Goal: Transaction & Acquisition: Download file/media

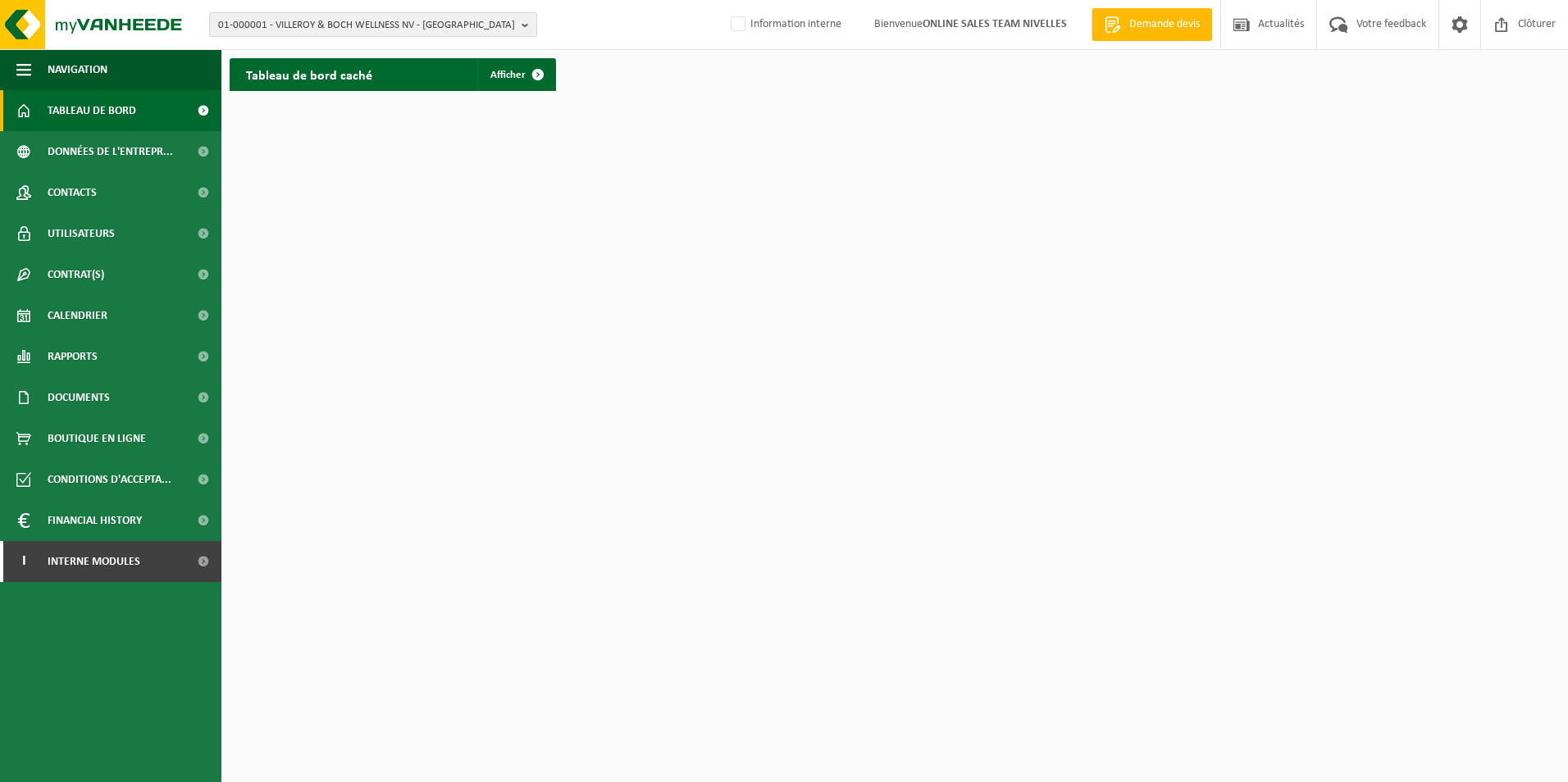
click at [372, 24] on span "01-000001 - VILLEROY & BOCH WELLNESS NV - ROESELARE" at bounding box center [367, 25] width 297 height 25
click at [373, 50] on input "text" at bounding box center [373, 51] width 320 height 21
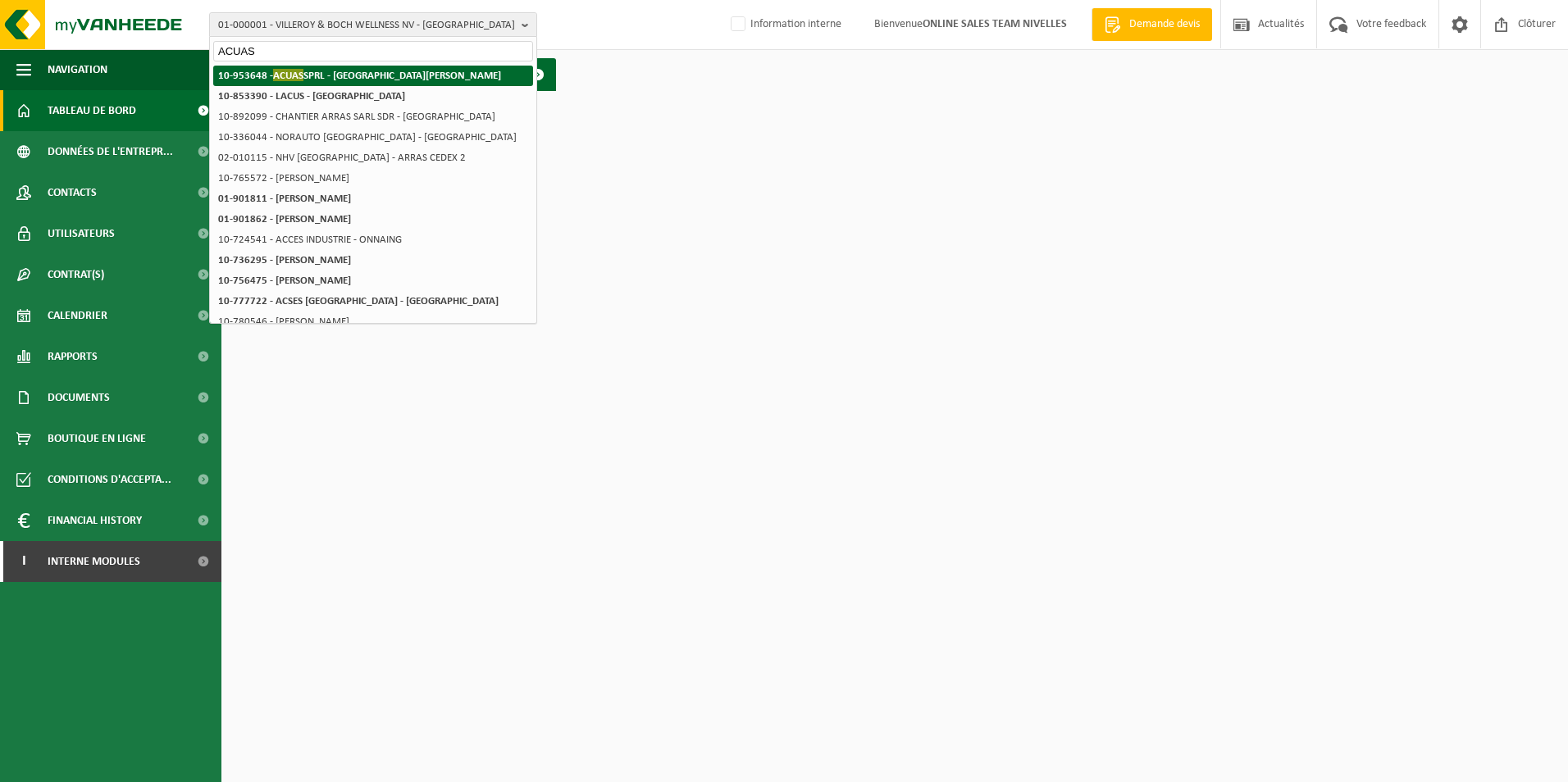
type input "ACUAS"
click at [370, 75] on strong "10-953648 - ACUAS SPRL - SINT-JANS-MOLENBEEK" at bounding box center [360, 75] width 283 height 13
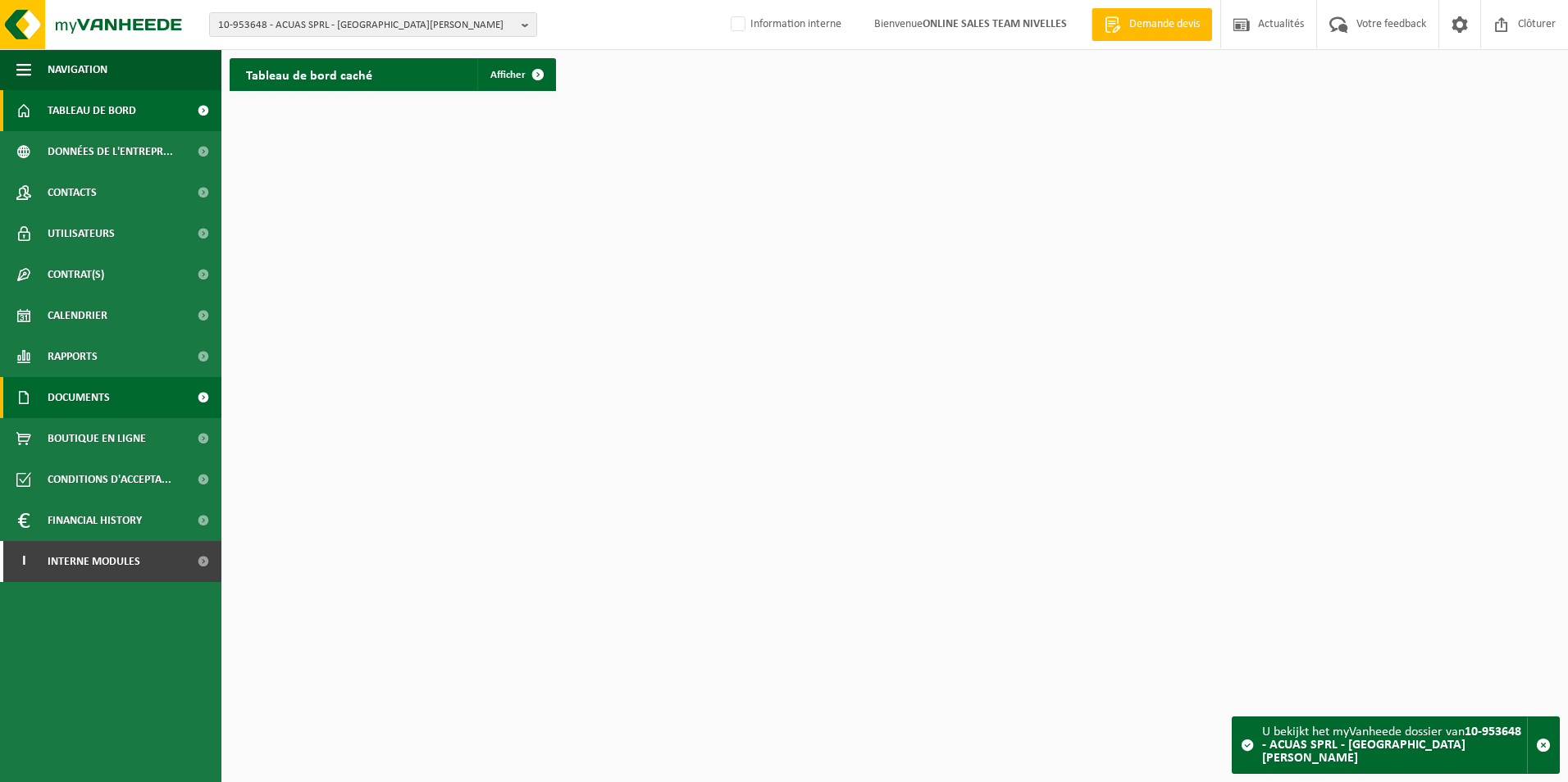
click at [101, 402] on span "Documents" at bounding box center [78, 397] width 62 height 41
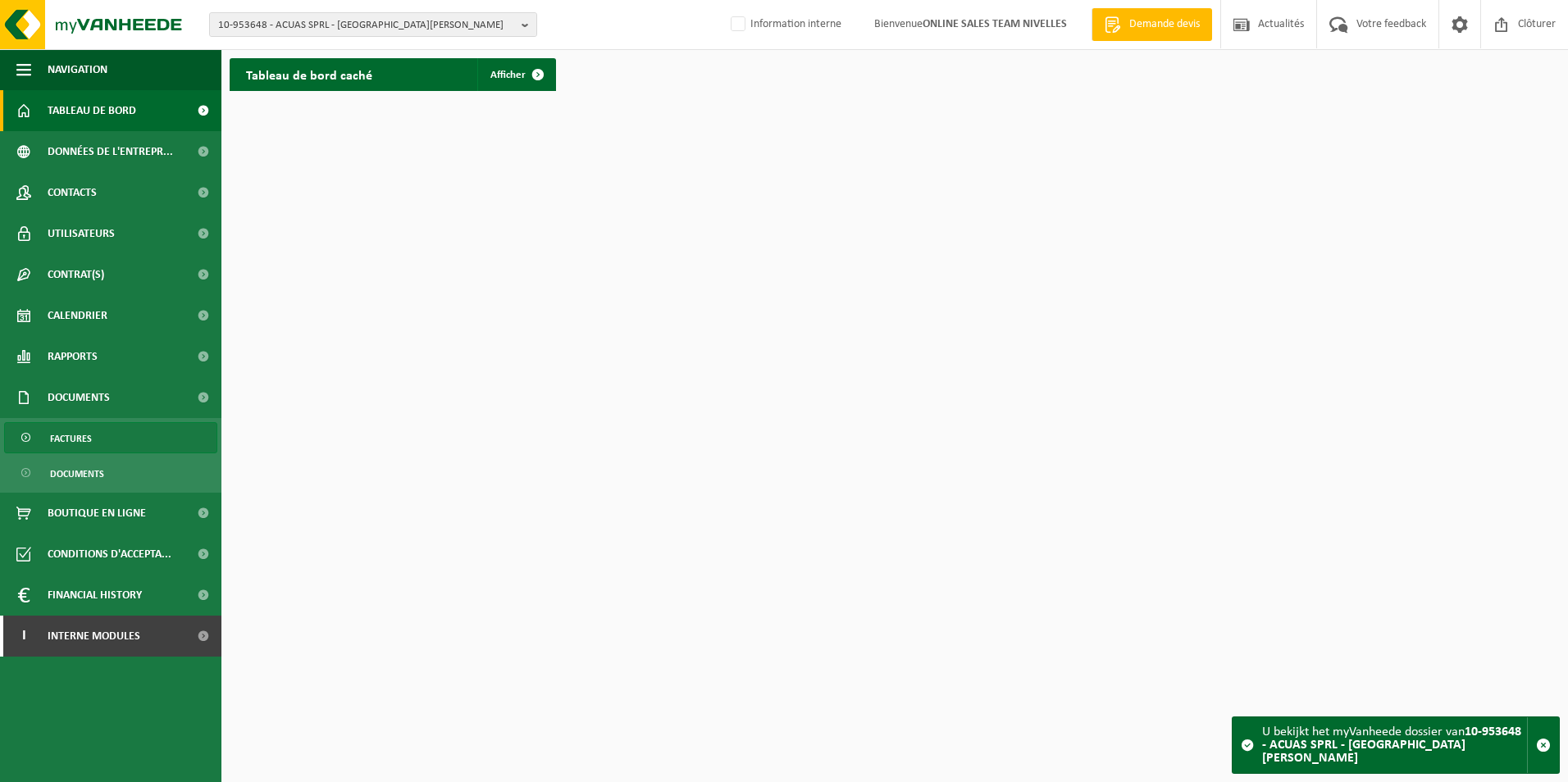
click at [91, 440] on span "Factures" at bounding box center [71, 439] width 42 height 31
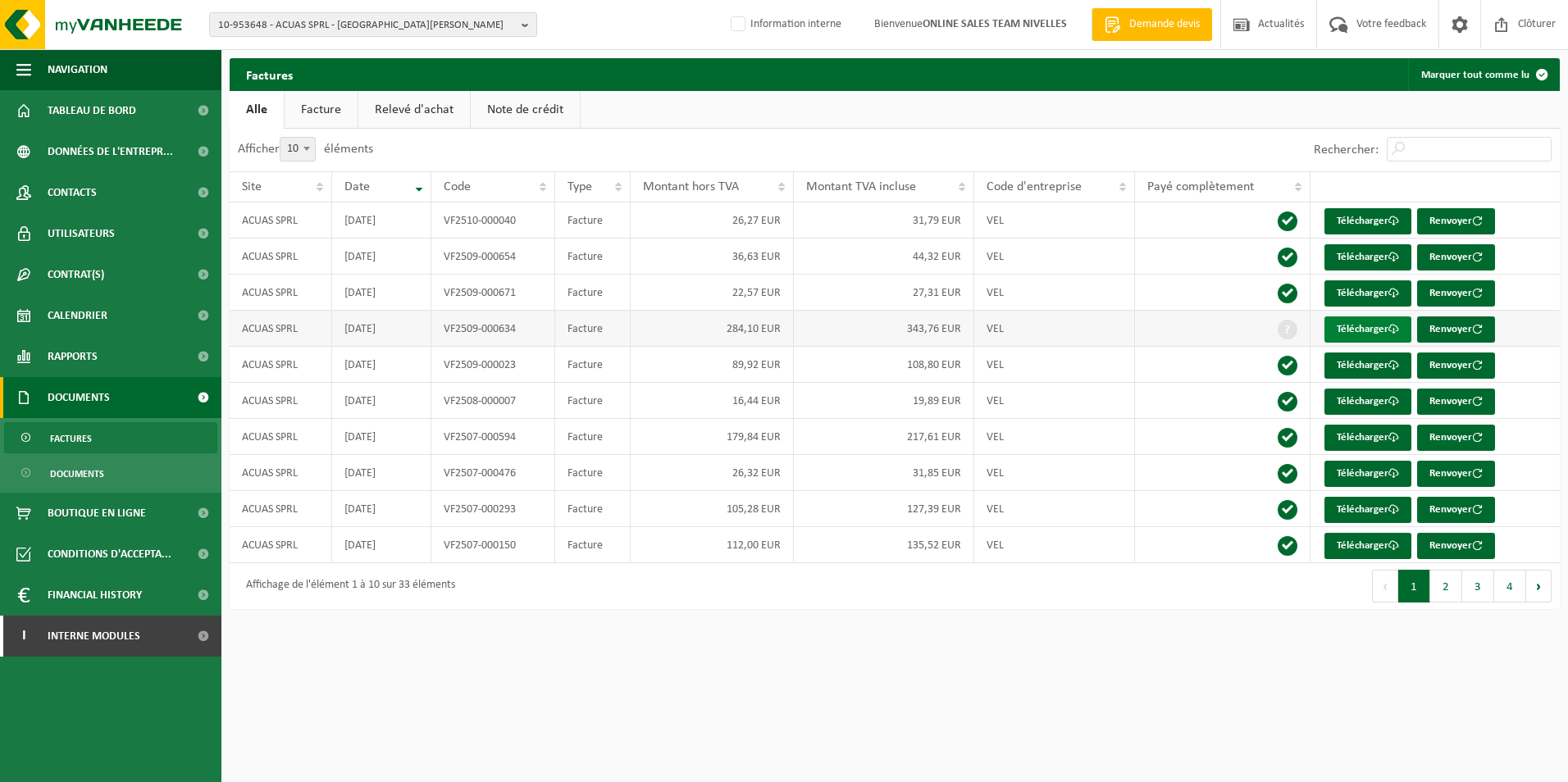
click at [1364, 332] on link "Télécharger" at bounding box center [1367, 330] width 87 height 27
click at [1356, 439] on link "Télécharger" at bounding box center [1367, 438] width 87 height 27
click at [1447, 585] on button "2" at bounding box center [1446, 585] width 32 height 32
click at [1476, 593] on button "3" at bounding box center [1478, 585] width 32 height 32
click at [1412, 591] on button "1" at bounding box center [1414, 585] width 32 height 32
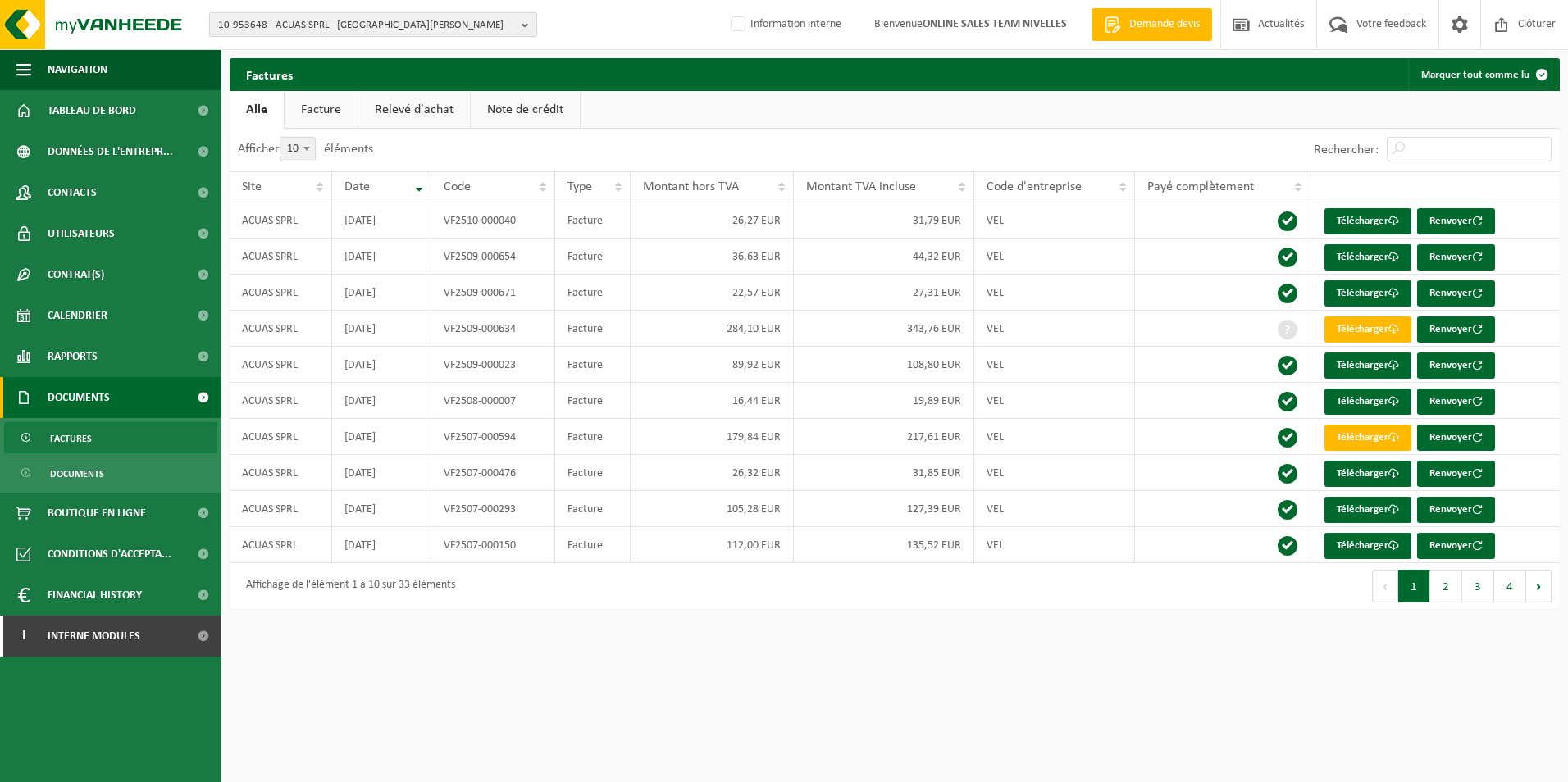
click at [315, 29] on span "10-953648 - ACUAS SPRL - SINT-JANS-MOLENBEEK" at bounding box center [367, 25] width 297 height 25
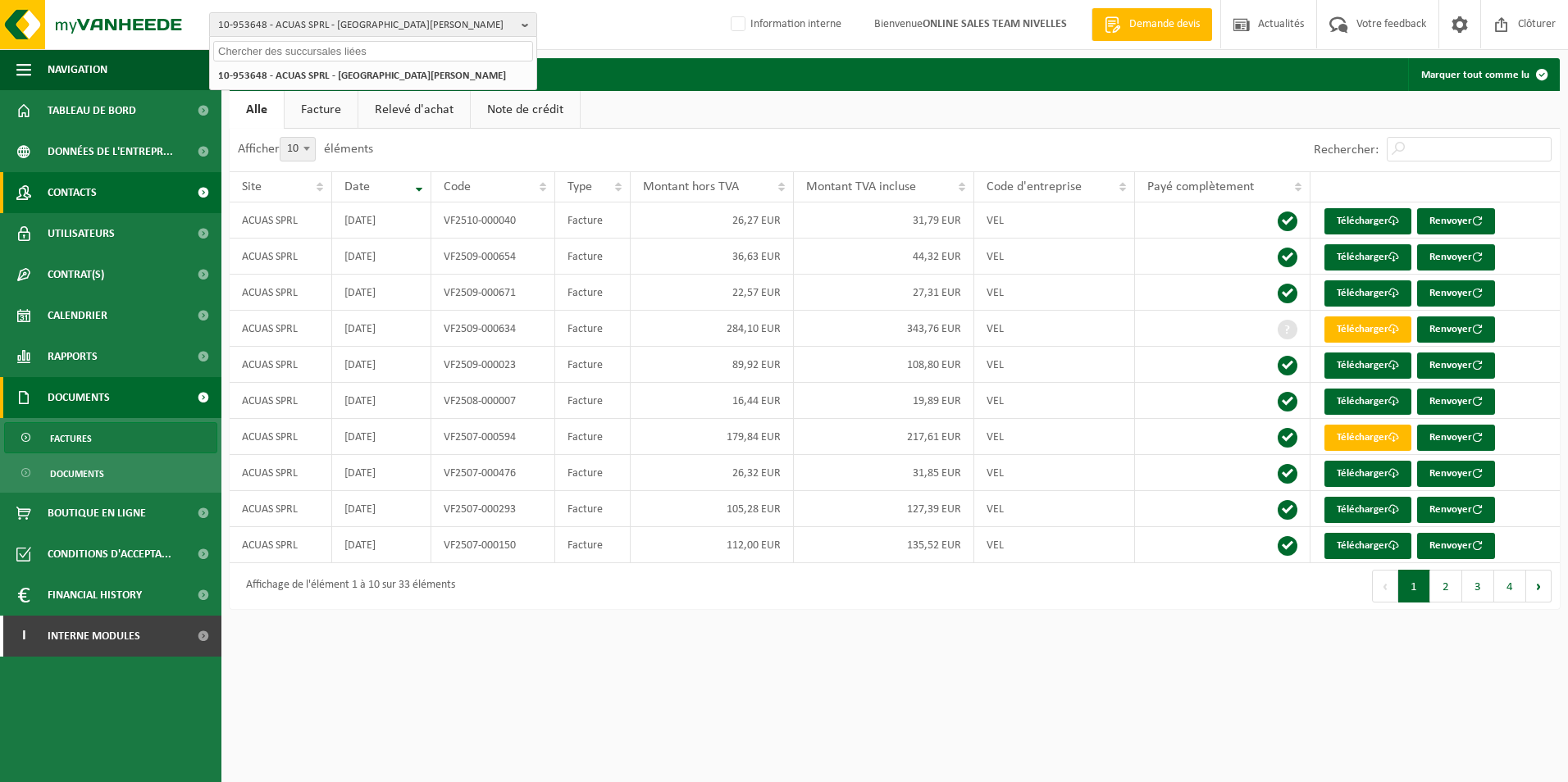
click at [83, 190] on span "Contacts" at bounding box center [72, 193] width 49 height 41
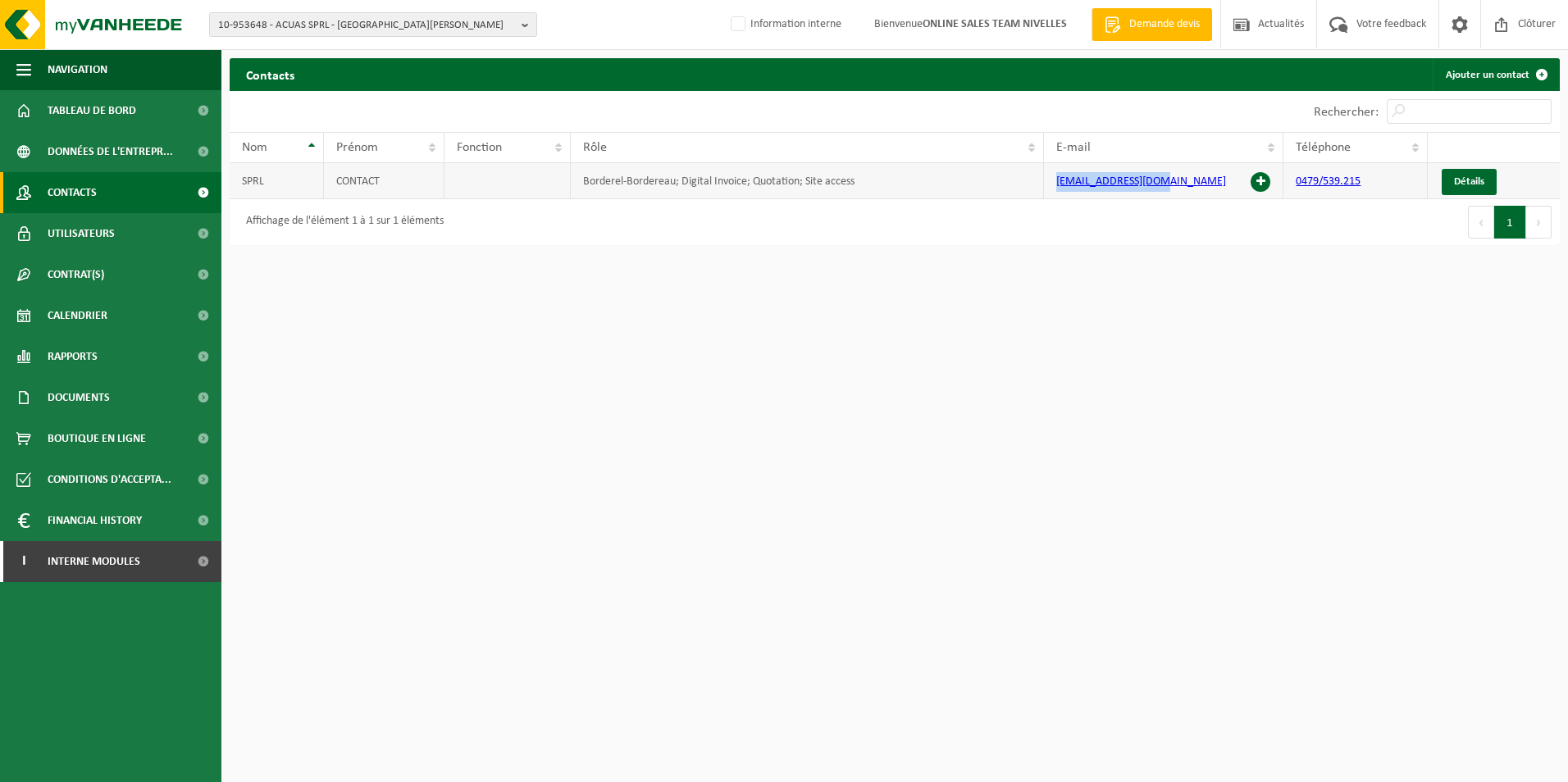
drag, startPoint x: 1187, startPoint y: 180, endPoint x: 1054, endPoint y: 181, distance: 133.0
click at [1054, 181] on td "acuassprl@gmail.com" at bounding box center [1164, 181] width 240 height 36
copy link "acuassprl@gmail.com"
click at [434, 29] on span "10-953648 - ACUAS SPRL - SINT-JANS-MOLENBEEK" at bounding box center [367, 25] width 297 height 25
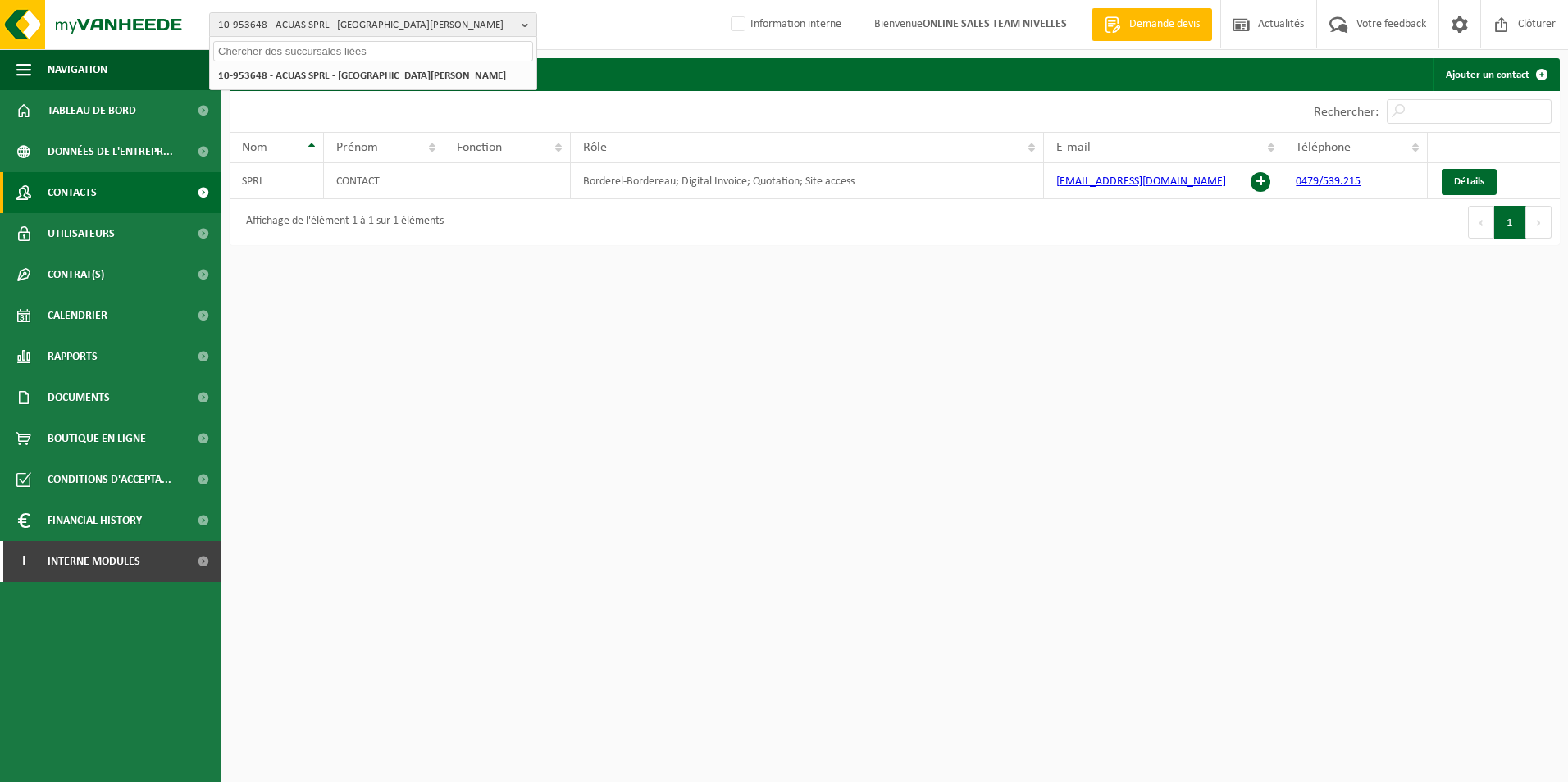
click at [391, 52] on input "text" at bounding box center [373, 51] width 320 height 21
type input "bati-mis construct"
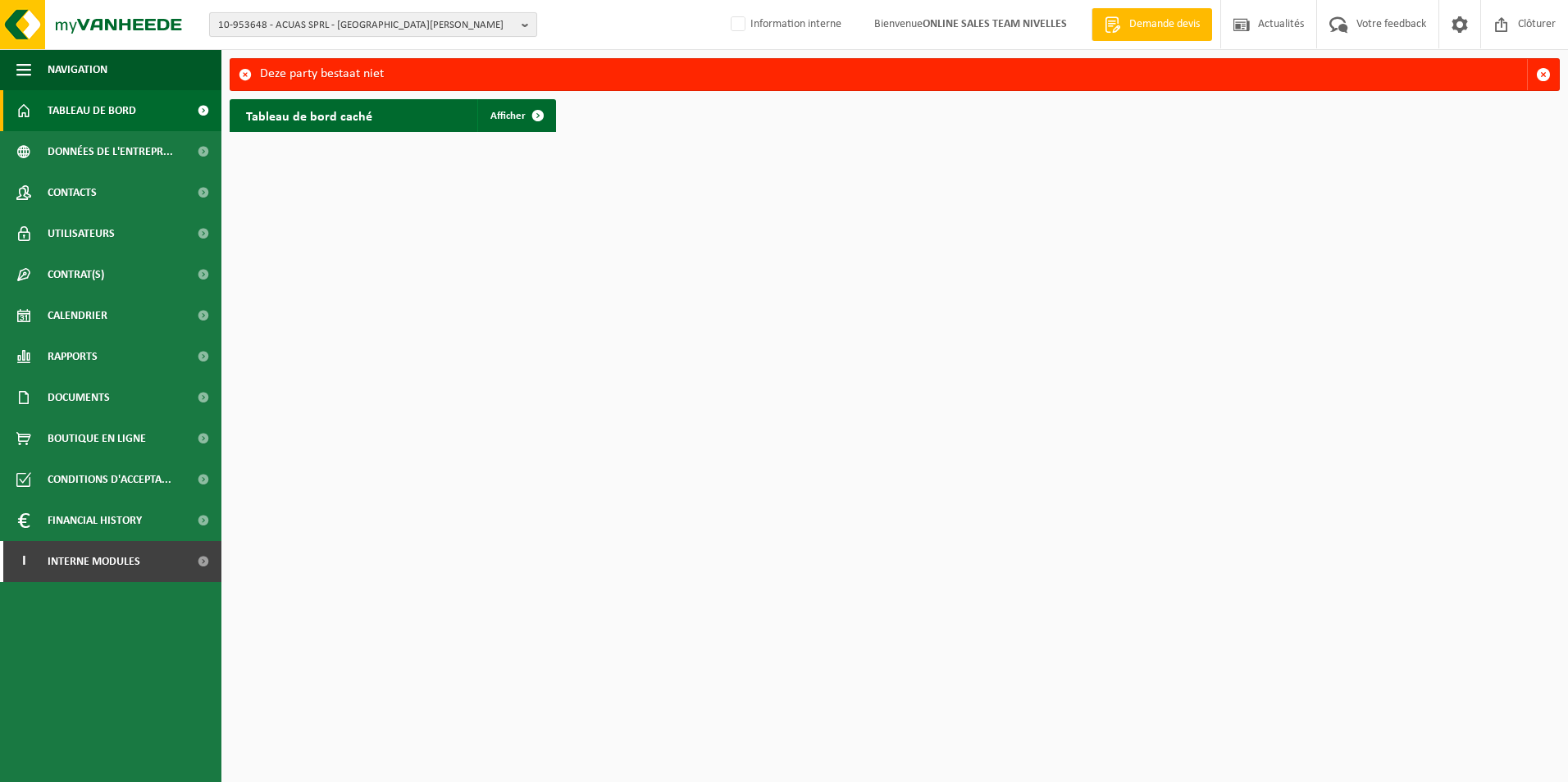
click at [441, 23] on span "10-953648 - ACUAS SPRL - [GEOGRAPHIC_DATA][PERSON_NAME]" at bounding box center [367, 25] width 297 height 25
click at [357, 51] on input "text" at bounding box center [373, 51] width 320 height 21
click at [357, 49] on input "text" at bounding box center [373, 51] width 320 height 21
click at [315, 49] on input "text" at bounding box center [373, 51] width 320 height 21
paste input "10-957274"
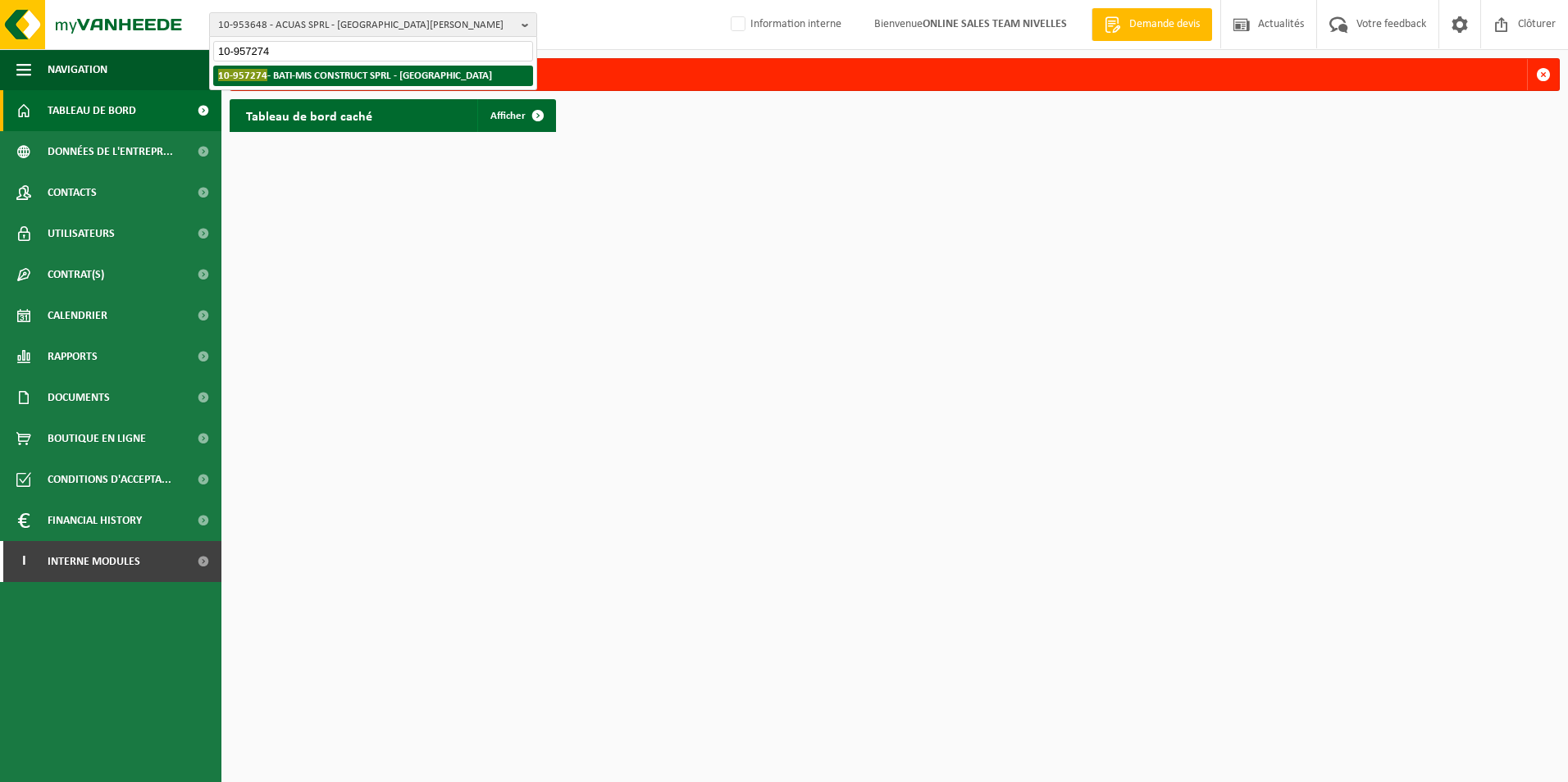
type input "10-957274"
click at [335, 75] on strong "10-957274 - BATI-MIS CONSTRUCT SPRL - [GEOGRAPHIC_DATA]" at bounding box center [355, 75] width 273 height 13
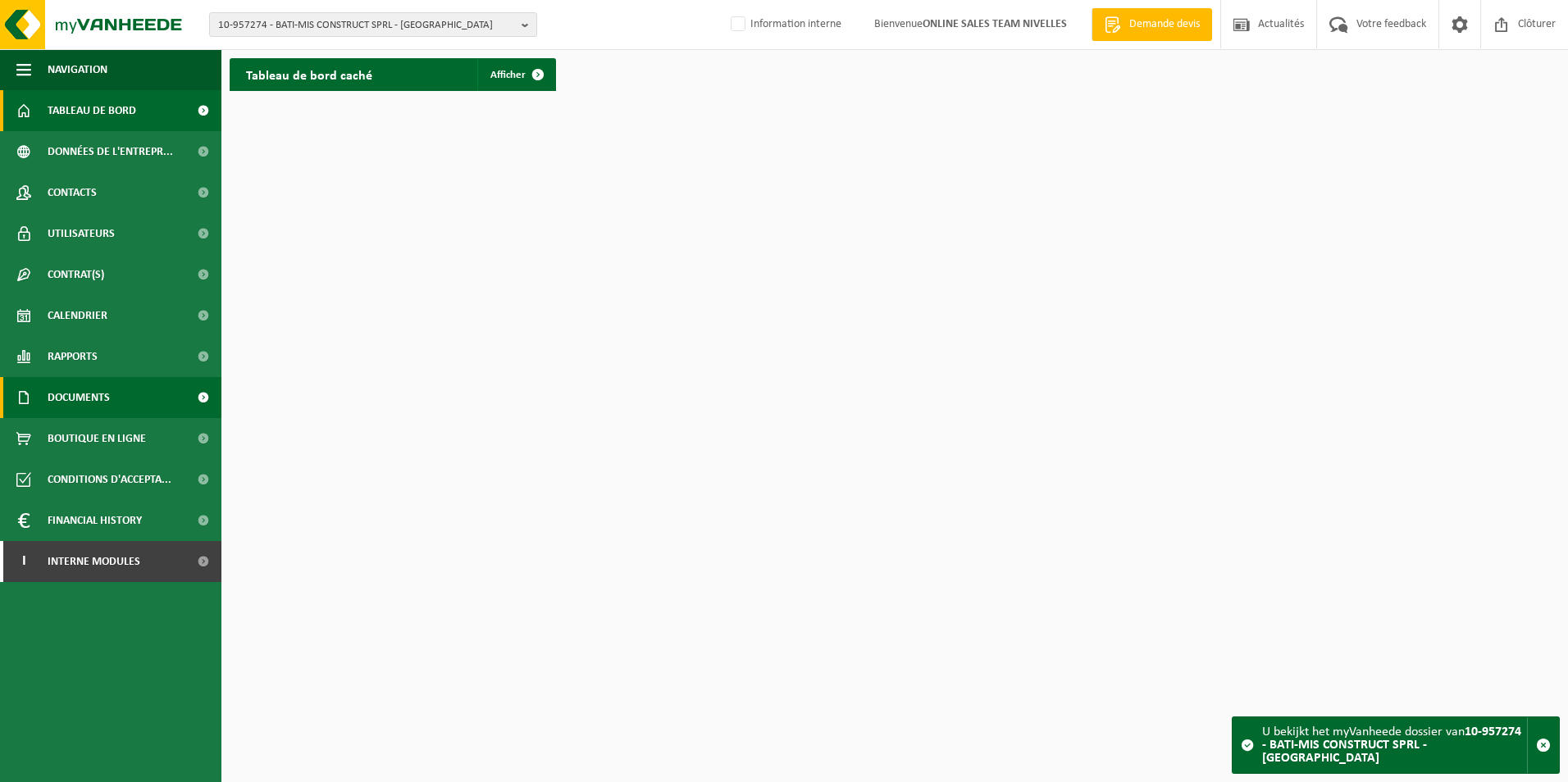
click at [72, 392] on span "Documents" at bounding box center [78, 397] width 62 height 41
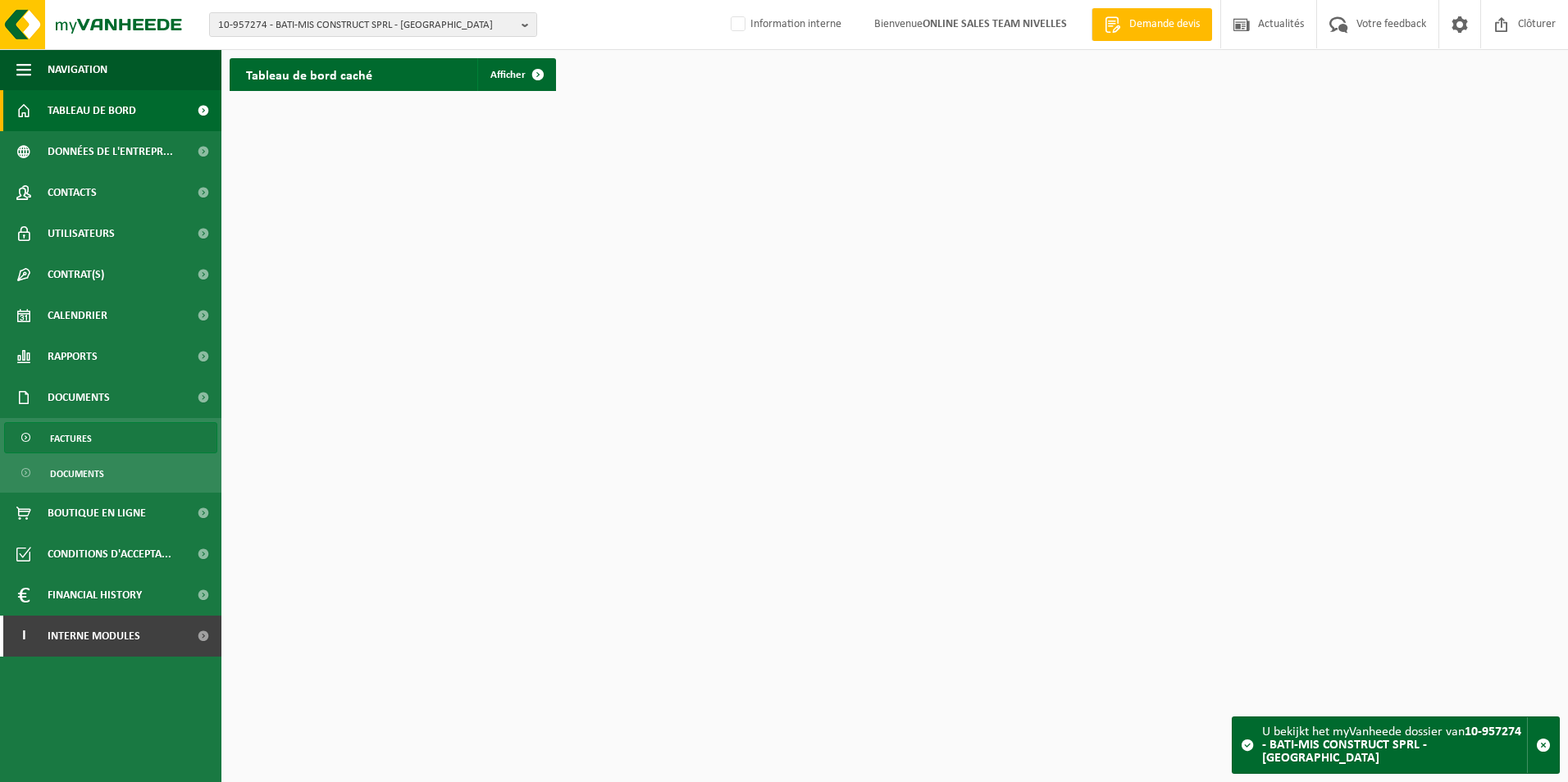
click at [79, 440] on span "Factures" at bounding box center [71, 439] width 42 height 31
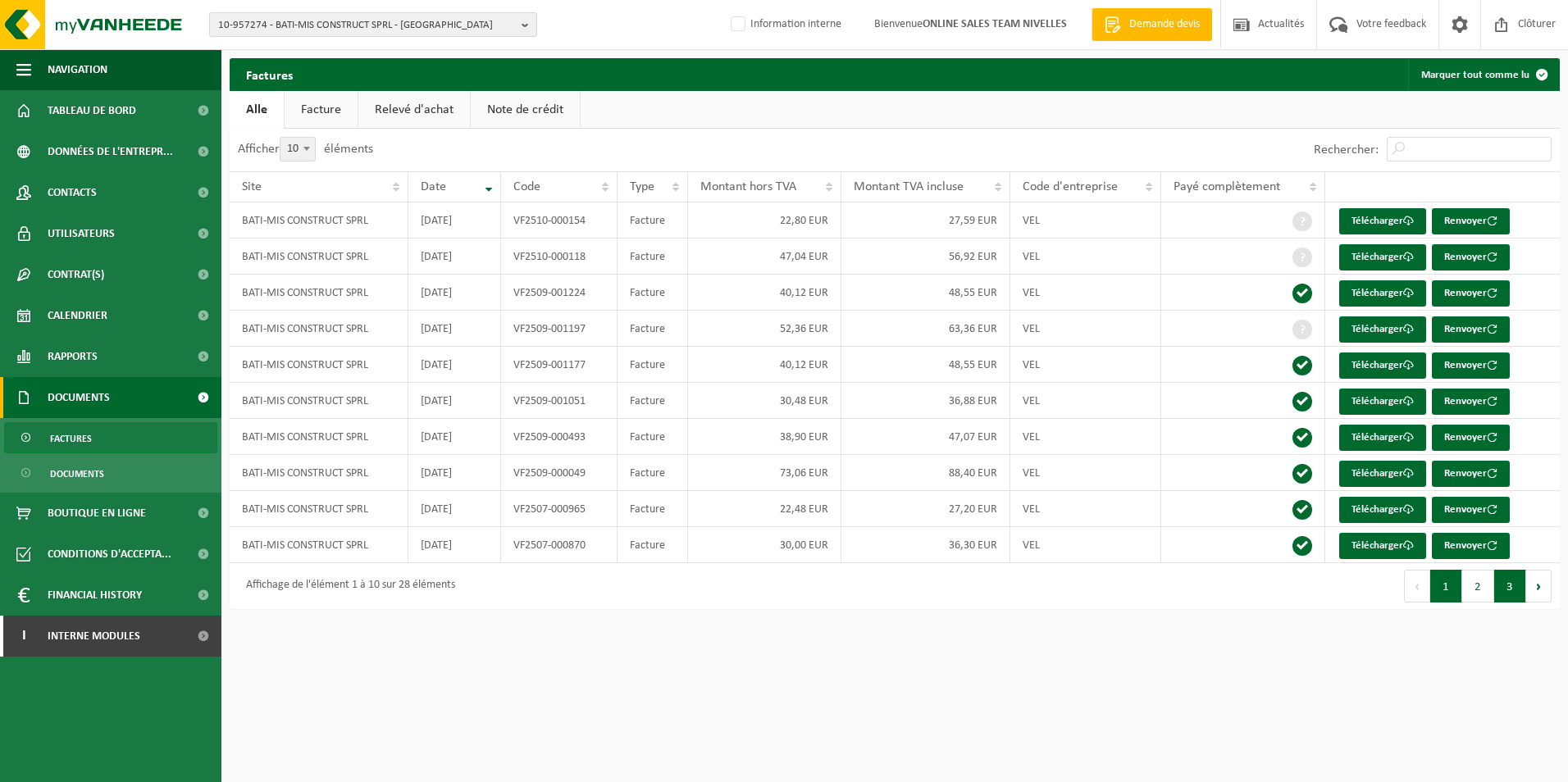
click at [1516, 594] on button "3" at bounding box center [1510, 585] width 32 height 32
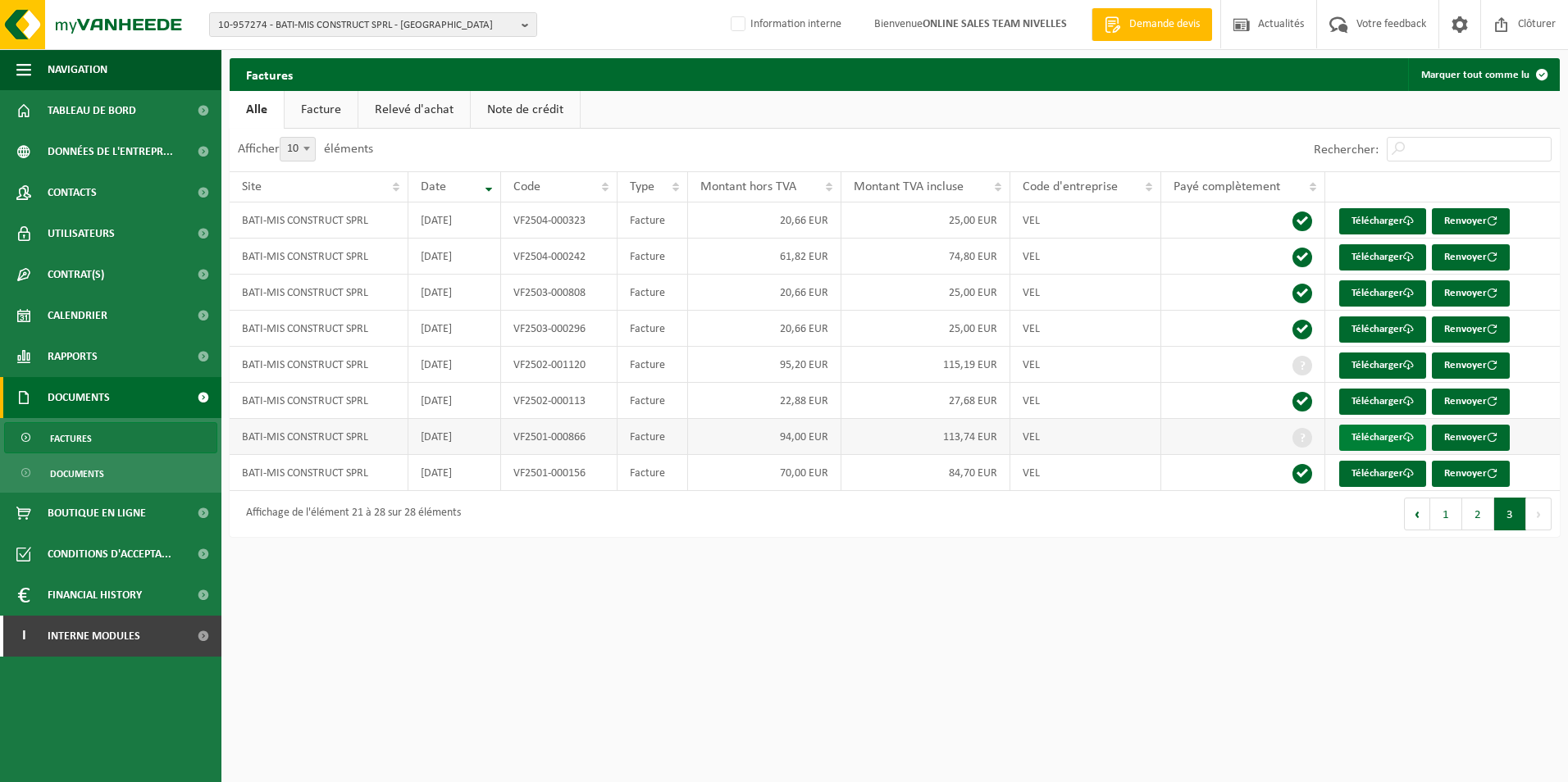
click at [1372, 438] on link "Télécharger" at bounding box center [1382, 438] width 87 height 27
click at [463, 366] on td "2025-02-28" at bounding box center [454, 365] width 92 height 36
click at [1381, 366] on link "Télécharger" at bounding box center [1382, 365] width 87 height 27
click at [988, 638] on html "10-957274 - BATI-MIS CONSTRUCT SPRL - LA LOUVIÈRE 10-957274 - BATI-MIS CONSTRUC…" at bounding box center [784, 391] width 1568 height 782
click at [1442, 524] on button "1" at bounding box center [1446, 513] width 32 height 32
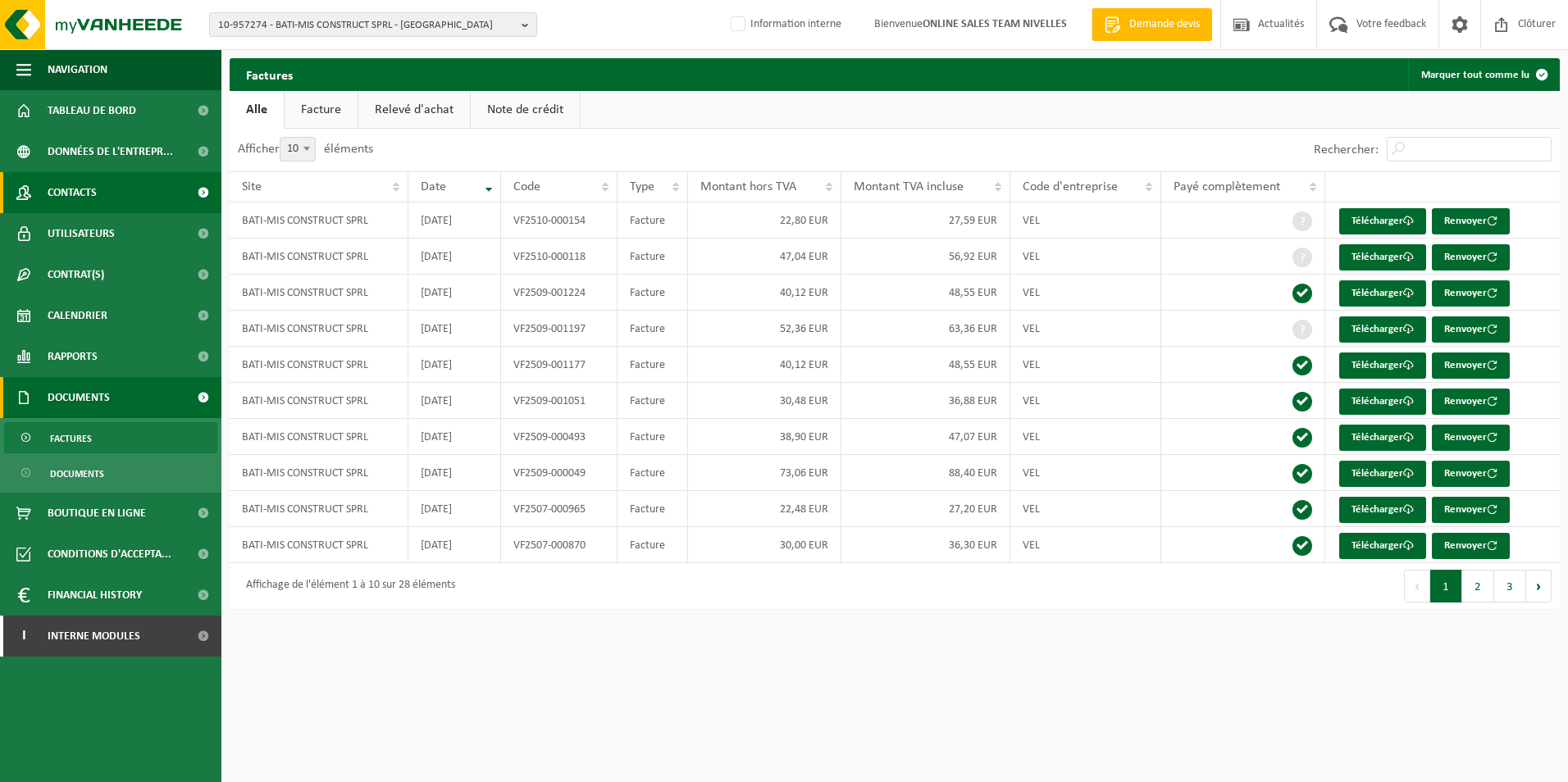
click at [87, 197] on span "Contacts" at bounding box center [72, 193] width 49 height 41
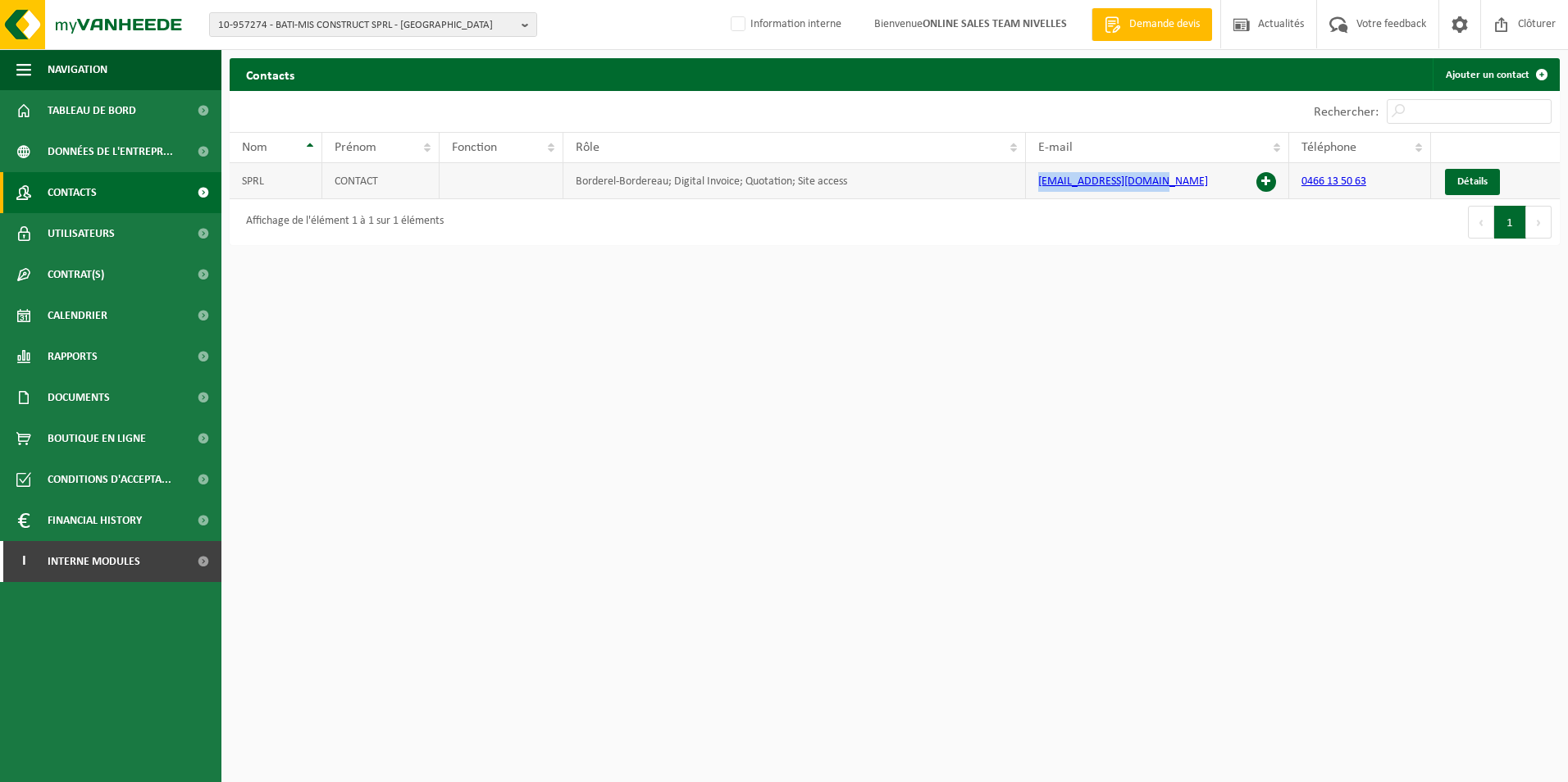
drag, startPoint x: 1141, startPoint y: 184, endPoint x: 1031, endPoint y: 187, distance: 110.0
click at [1031, 187] on td "irimemihai82@gmail.com" at bounding box center [1158, 181] width 264 height 36
copy link "irimemihai82@gmail.com"
click at [320, 24] on span "10-957274 - BATI-MIS CONSTRUCT SPRL - LA LOUVIÈRE" at bounding box center [367, 25] width 297 height 25
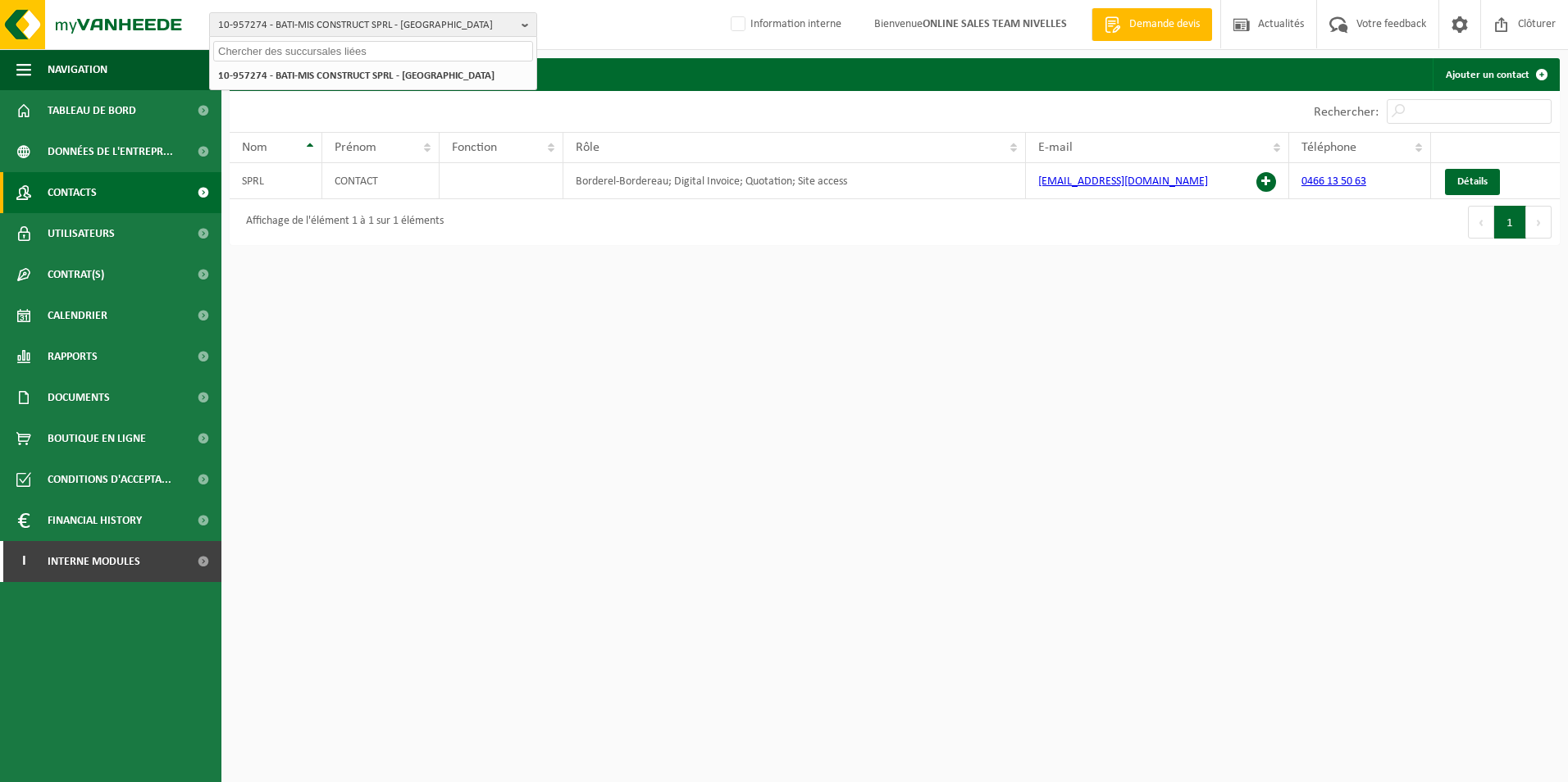
click at [509, 340] on html "10-957274 - BATI-MIS CONSTRUCT SPRL - LA LOUVIÈRE 10-957274 - BATI-MIS CONSTRUC…" at bounding box center [784, 391] width 1568 height 782
click at [78, 392] on span "Documents" at bounding box center [78, 397] width 62 height 41
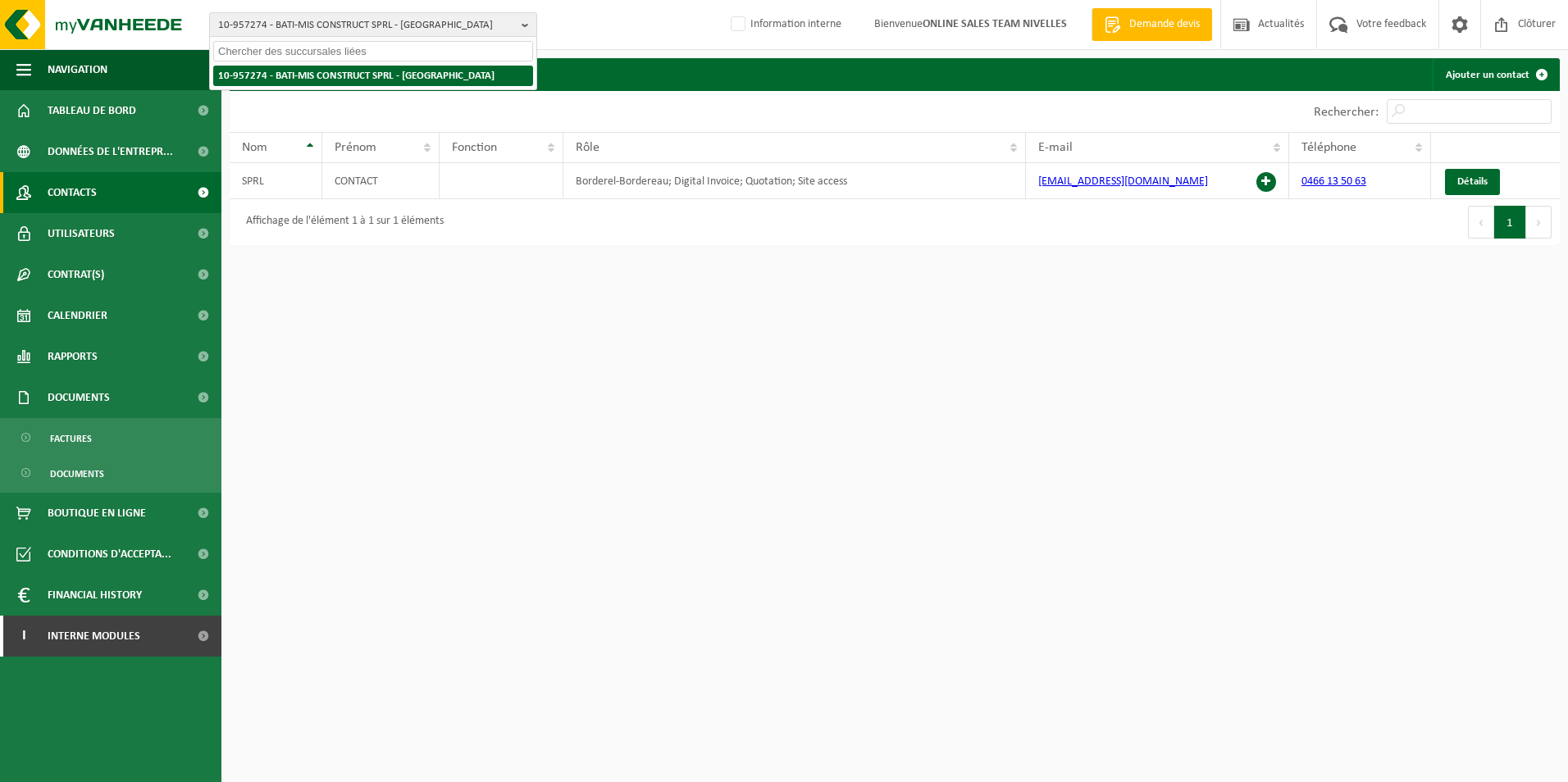
click at [298, 81] on strong "10-957274 - BATI-MIS CONSTRUCT SPRL - LA LOUVIÈRE" at bounding box center [356, 76] width 276 height 11
click at [297, 77] on strong "10-957274 - BATI-MIS CONSTRUCT SPRL - LA LOUVIÈRE" at bounding box center [356, 76] width 276 height 11
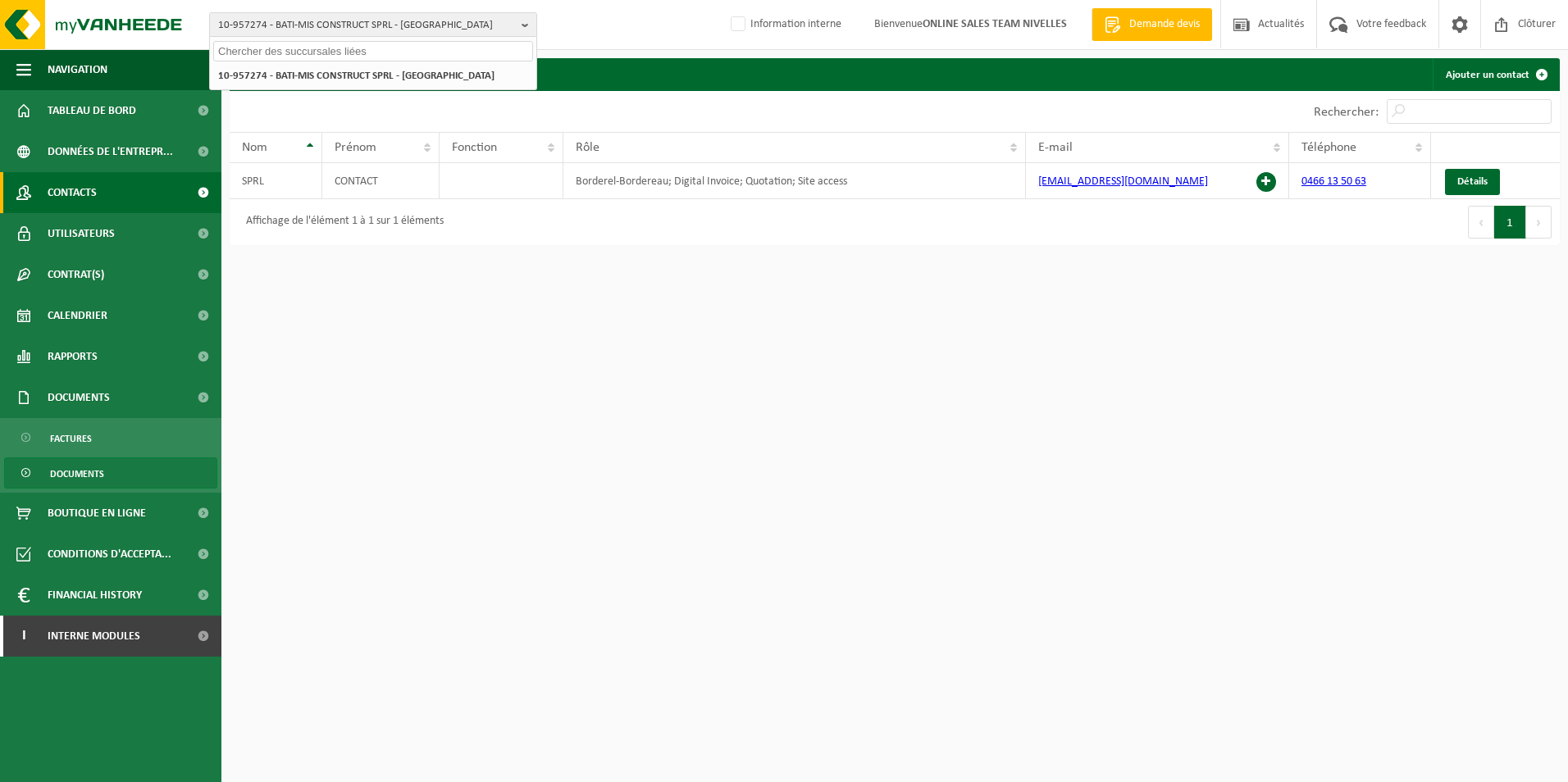
click at [92, 477] on span "Documents" at bounding box center [77, 474] width 54 height 31
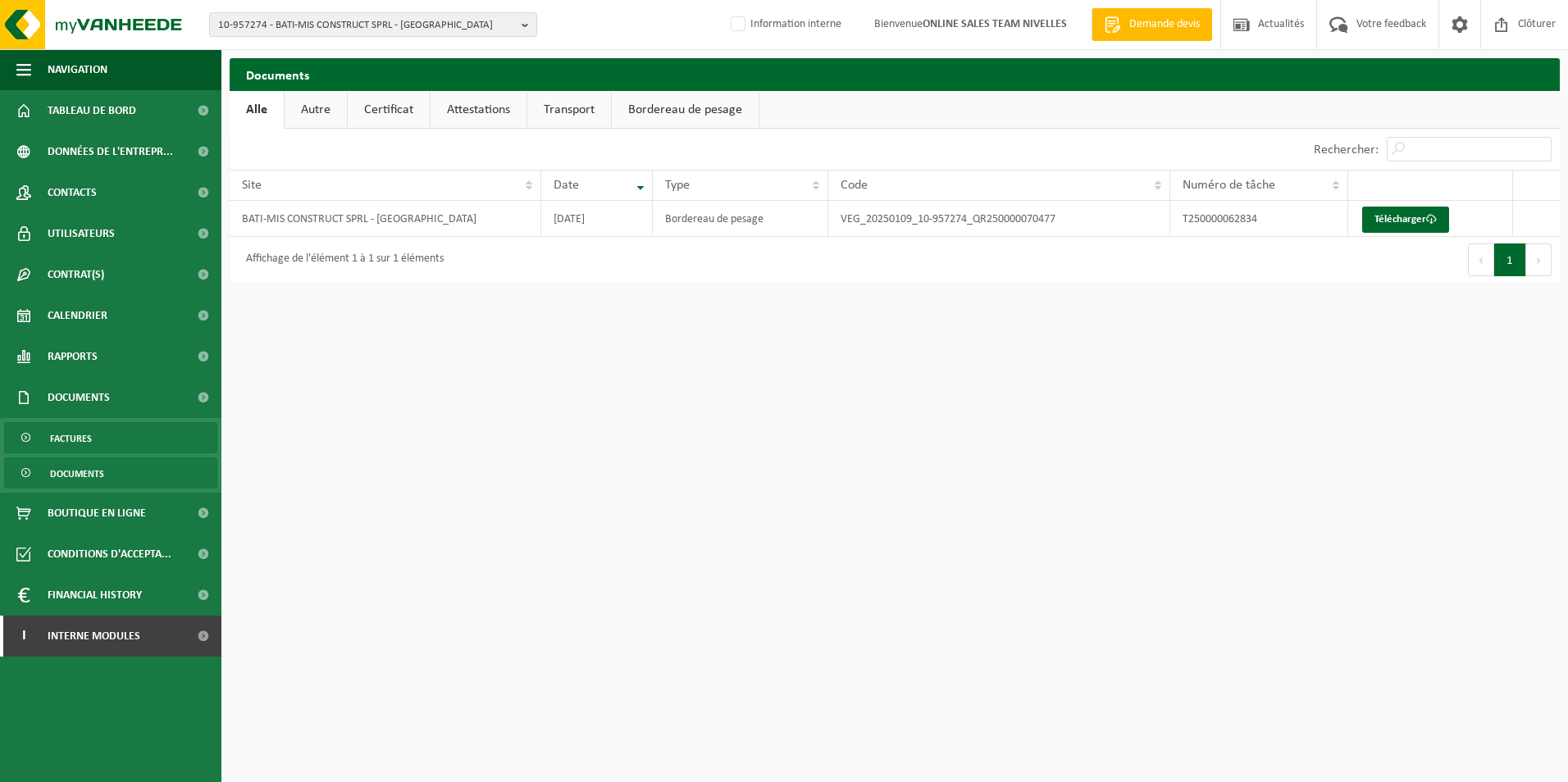
click at [90, 431] on span "Factures" at bounding box center [71, 439] width 42 height 31
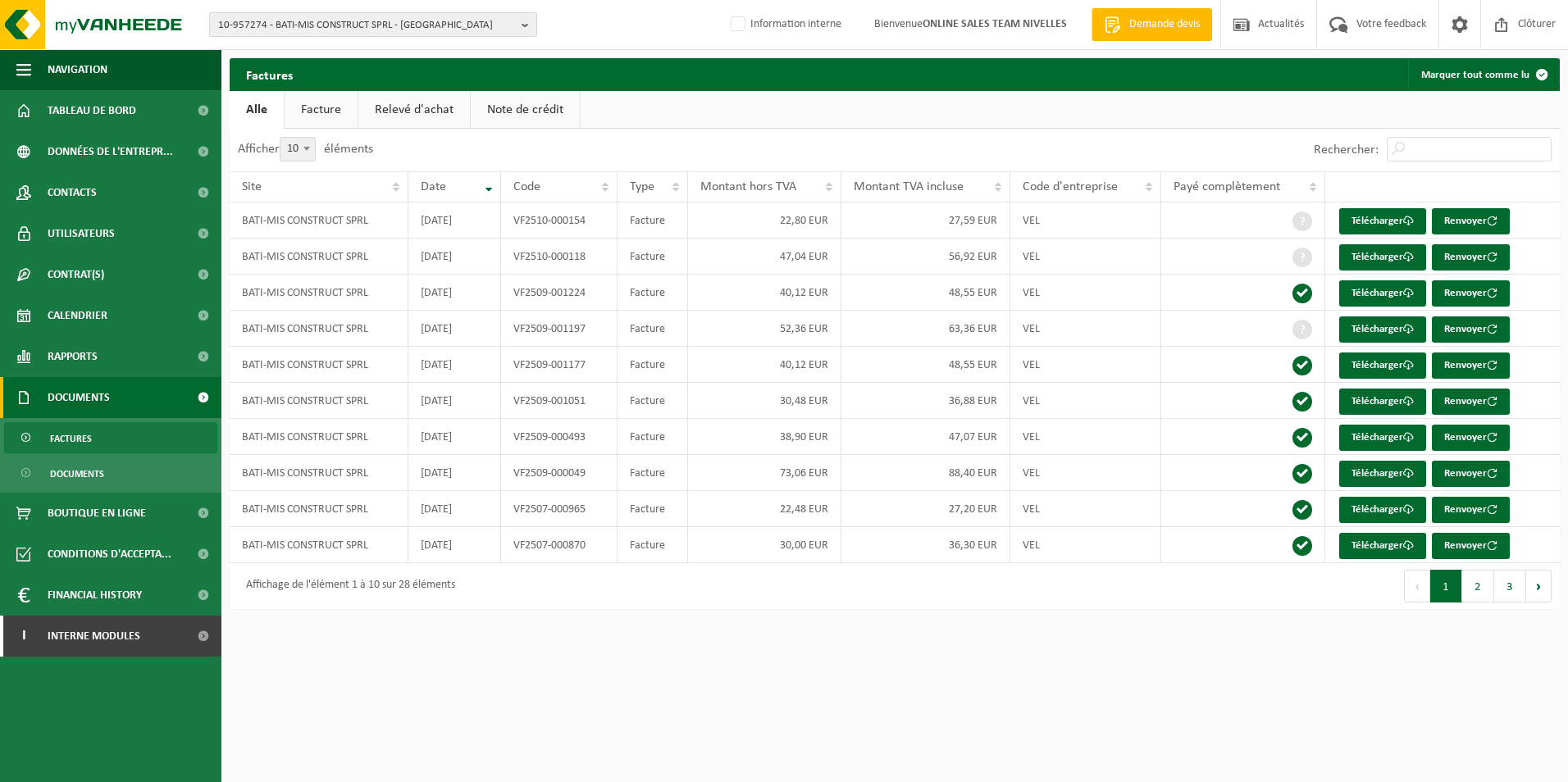
click at [394, 26] on span "10-957274 - BATI-MIS CONSTRUCT SPRL - [GEOGRAPHIC_DATA]" at bounding box center [367, 25] width 297 height 25
type input "b"
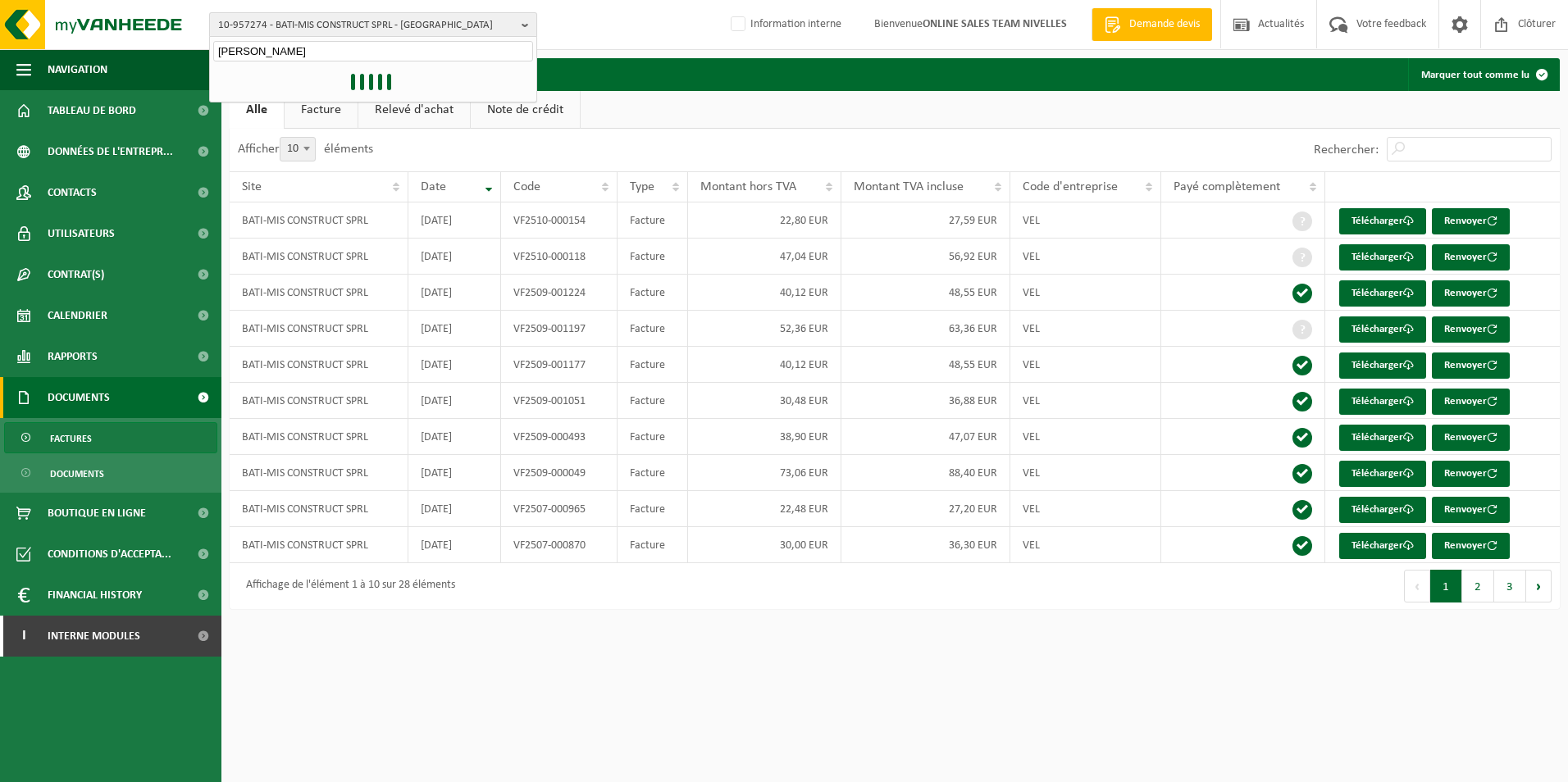
type input "[PERSON_NAME]"
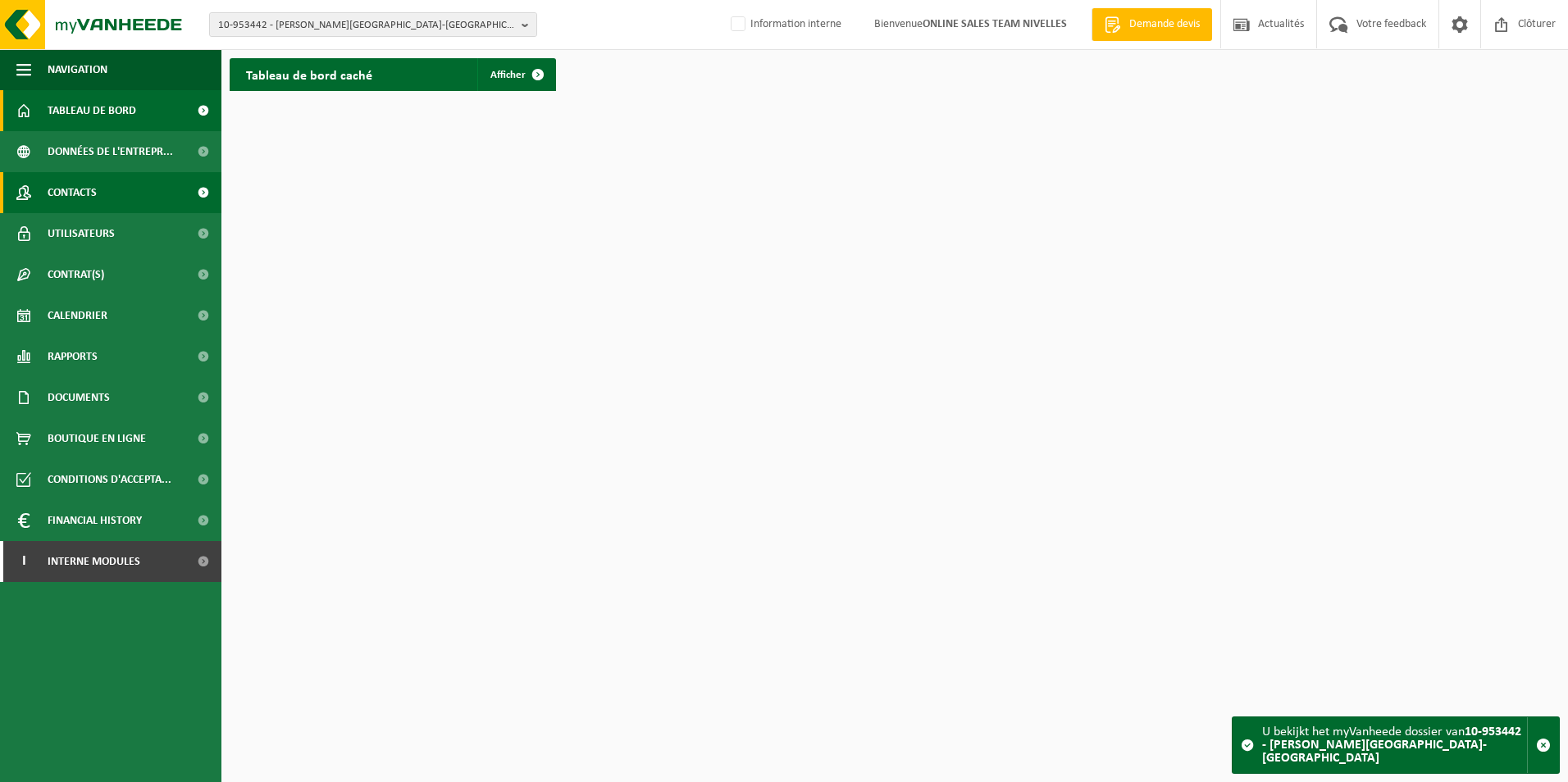
click at [94, 195] on span "Contacts" at bounding box center [72, 193] width 49 height 41
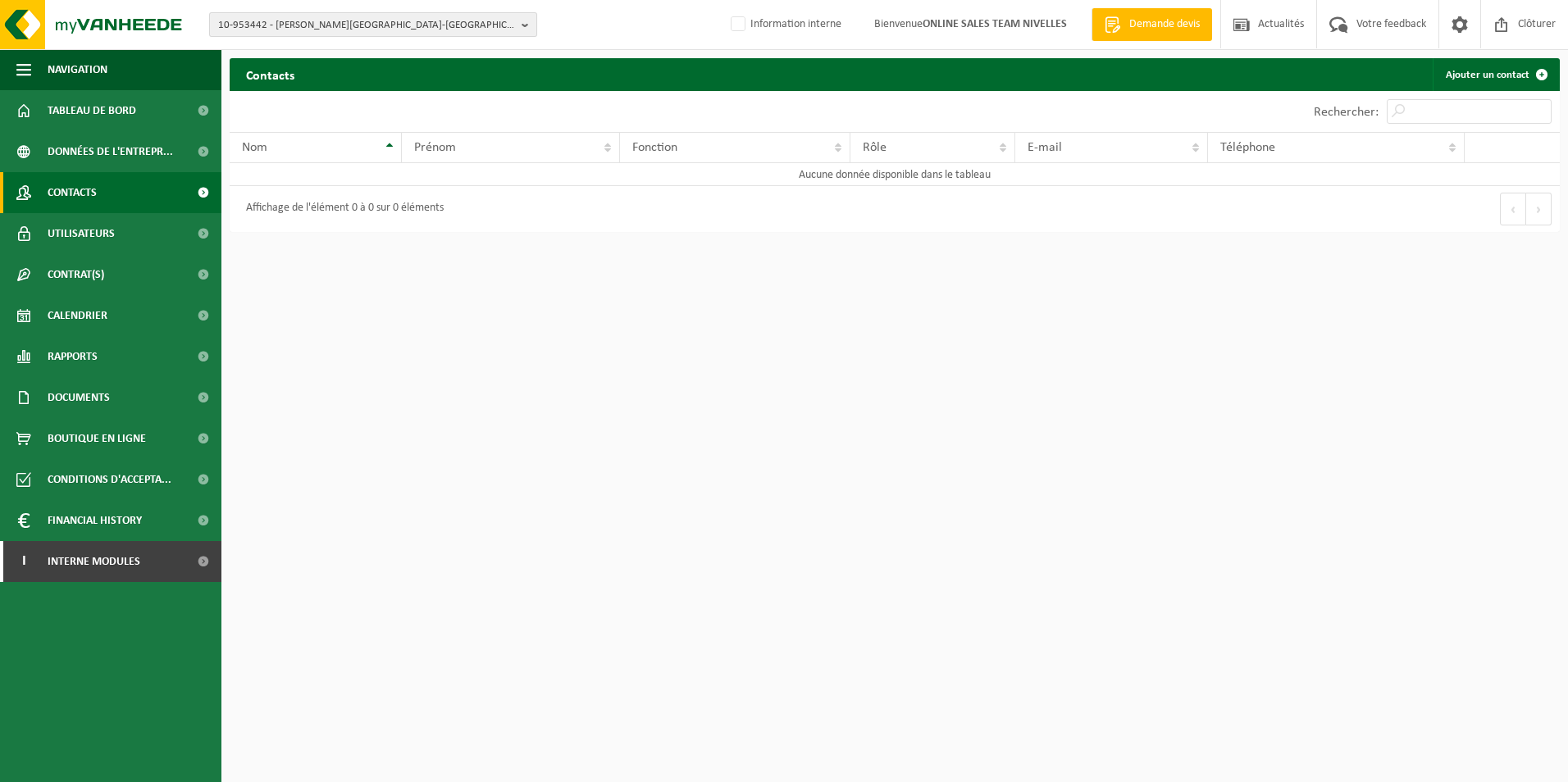
click at [377, 29] on span "10-953442 - [PERSON_NAME][GEOGRAPHIC_DATA]-[GEOGRAPHIC_DATA]" at bounding box center [367, 25] width 297 height 25
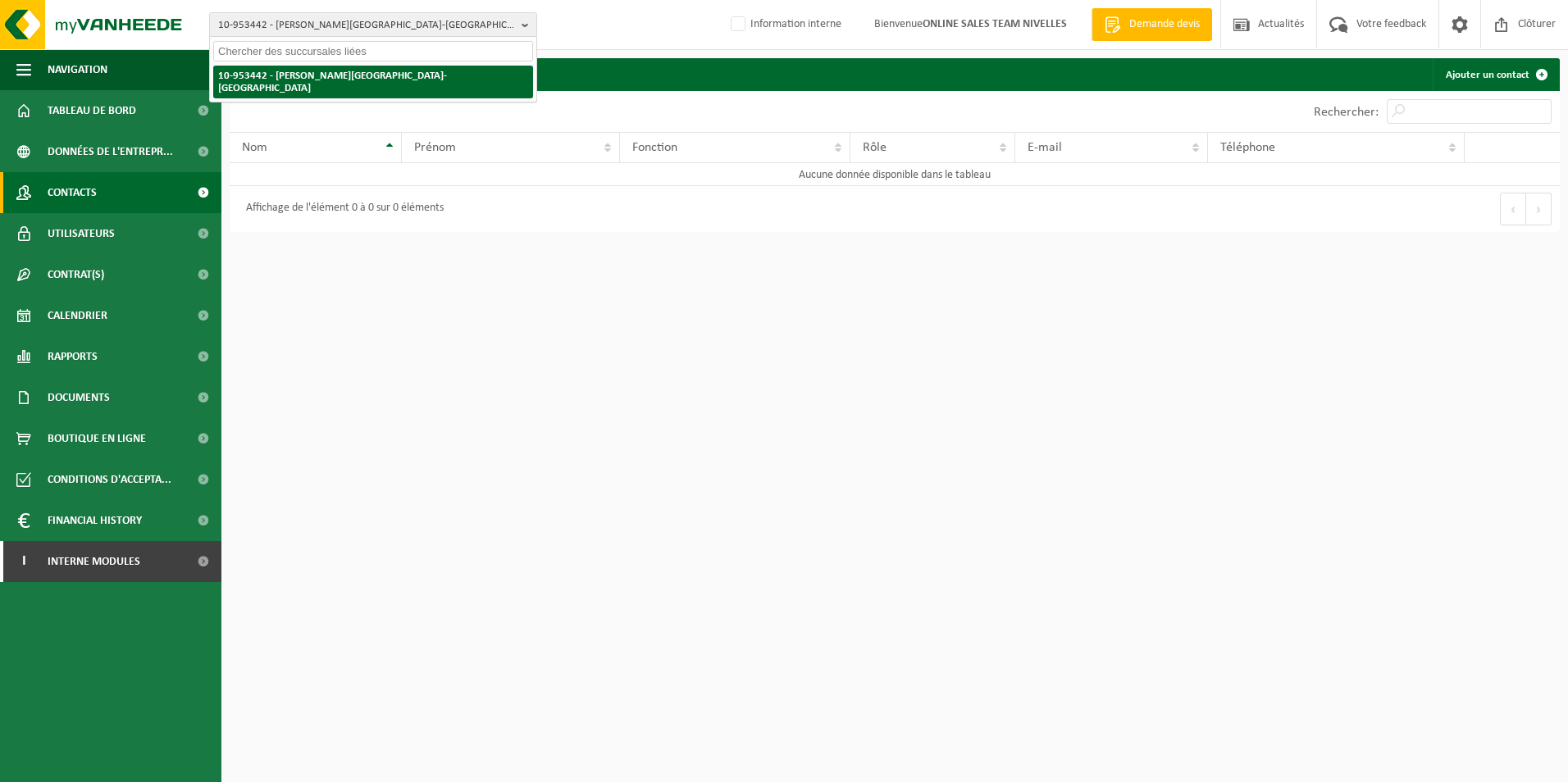
click at [387, 78] on strong "10-953442 - [PERSON_NAME][GEOGRAPHIC_DATA]-[GEOGRAPHIC_DATA]" at bounding box center [332, 82] width 229 height 23
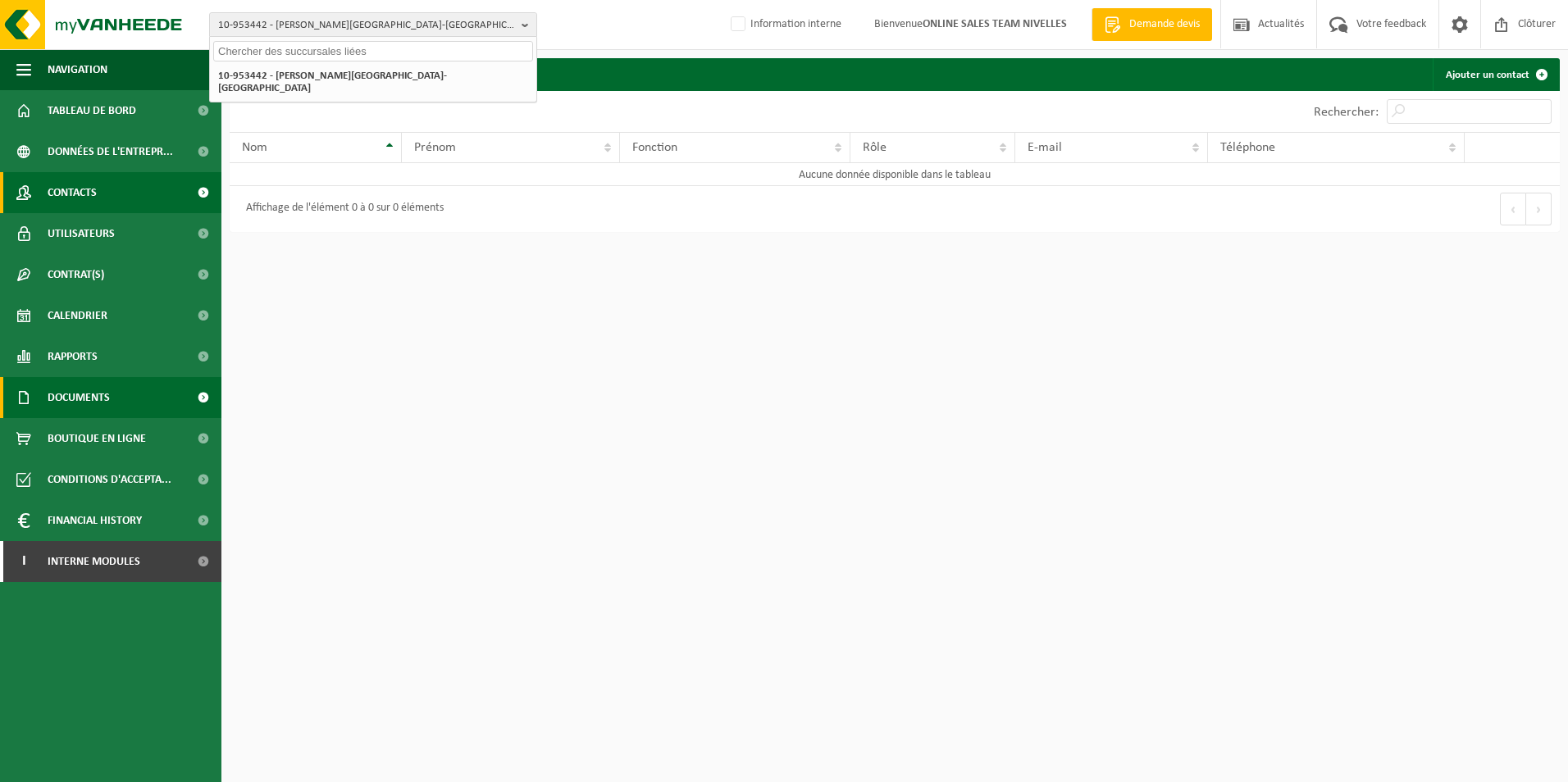
click at [101, 398] on span "Documents" at bounding box center [78, 397] width 62 height 41
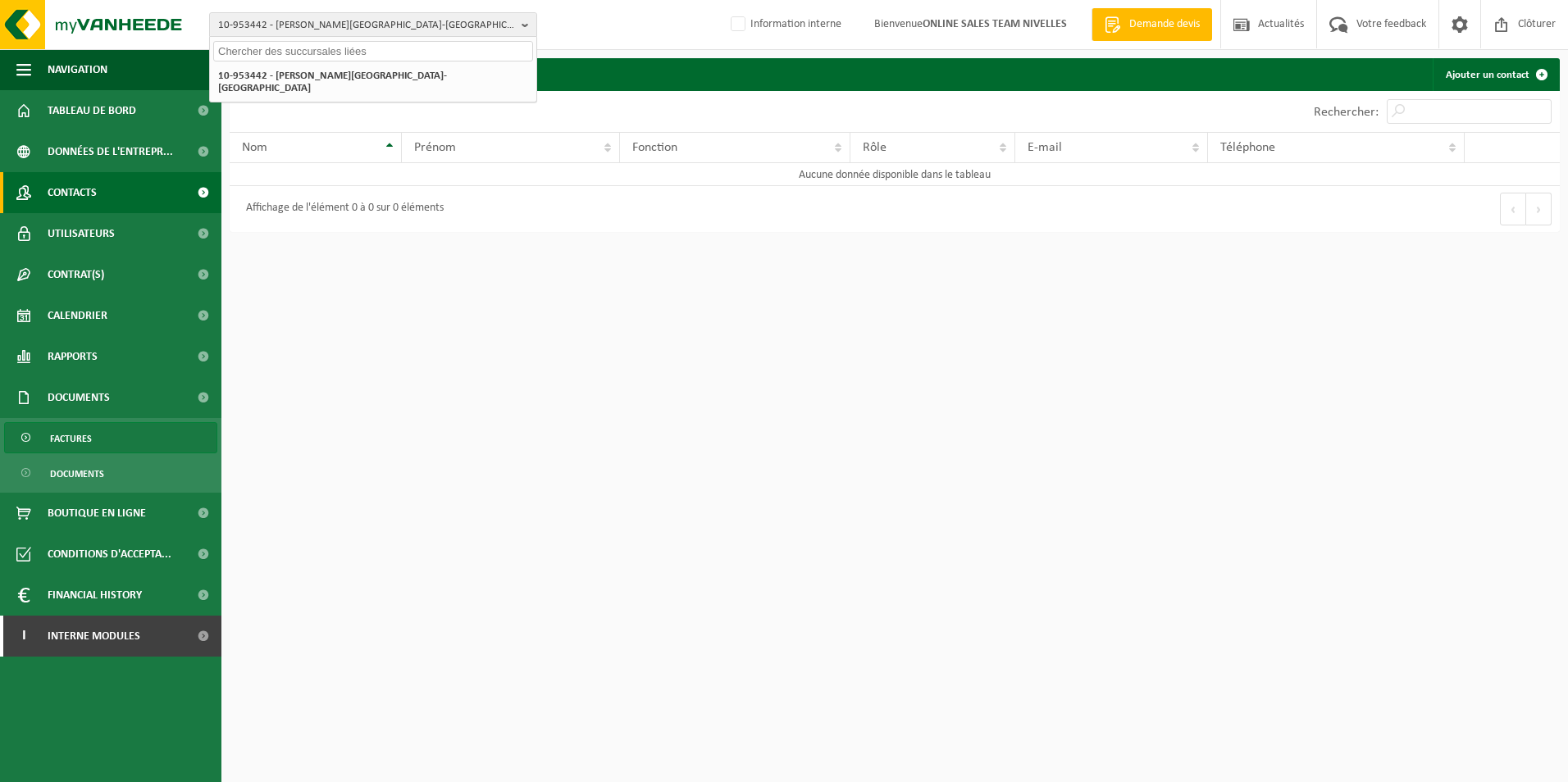
click at [79, 443] on span "Factures" at bounding box center [71, 439] width 42 height 31
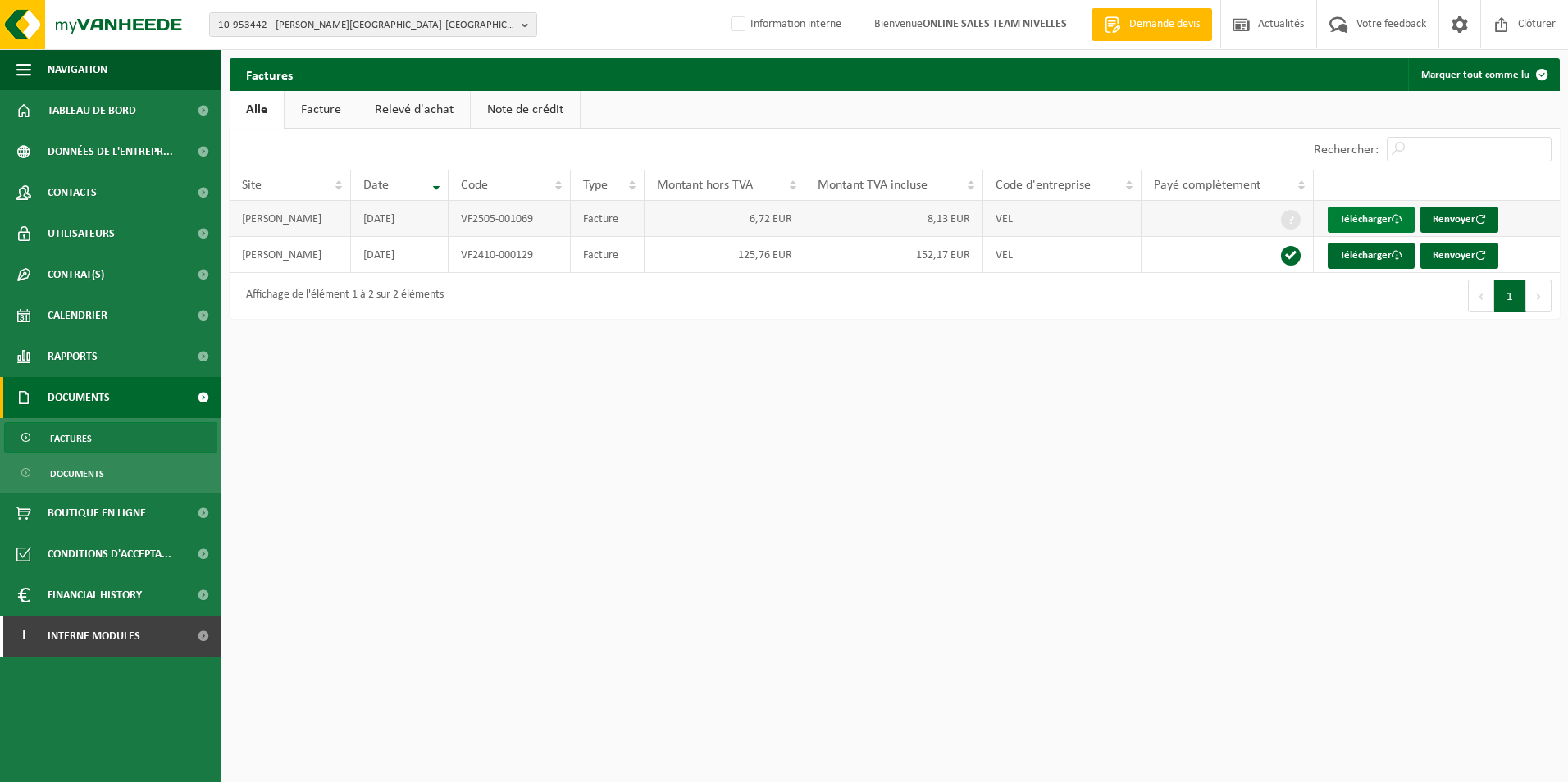
click at [1366, 214] on link "Télécharger" at bounding box center [1371, 219] width 87 height 27
click at [77, 194] on span "Contacts" at bounding box center [72, 193] width 49 height 41
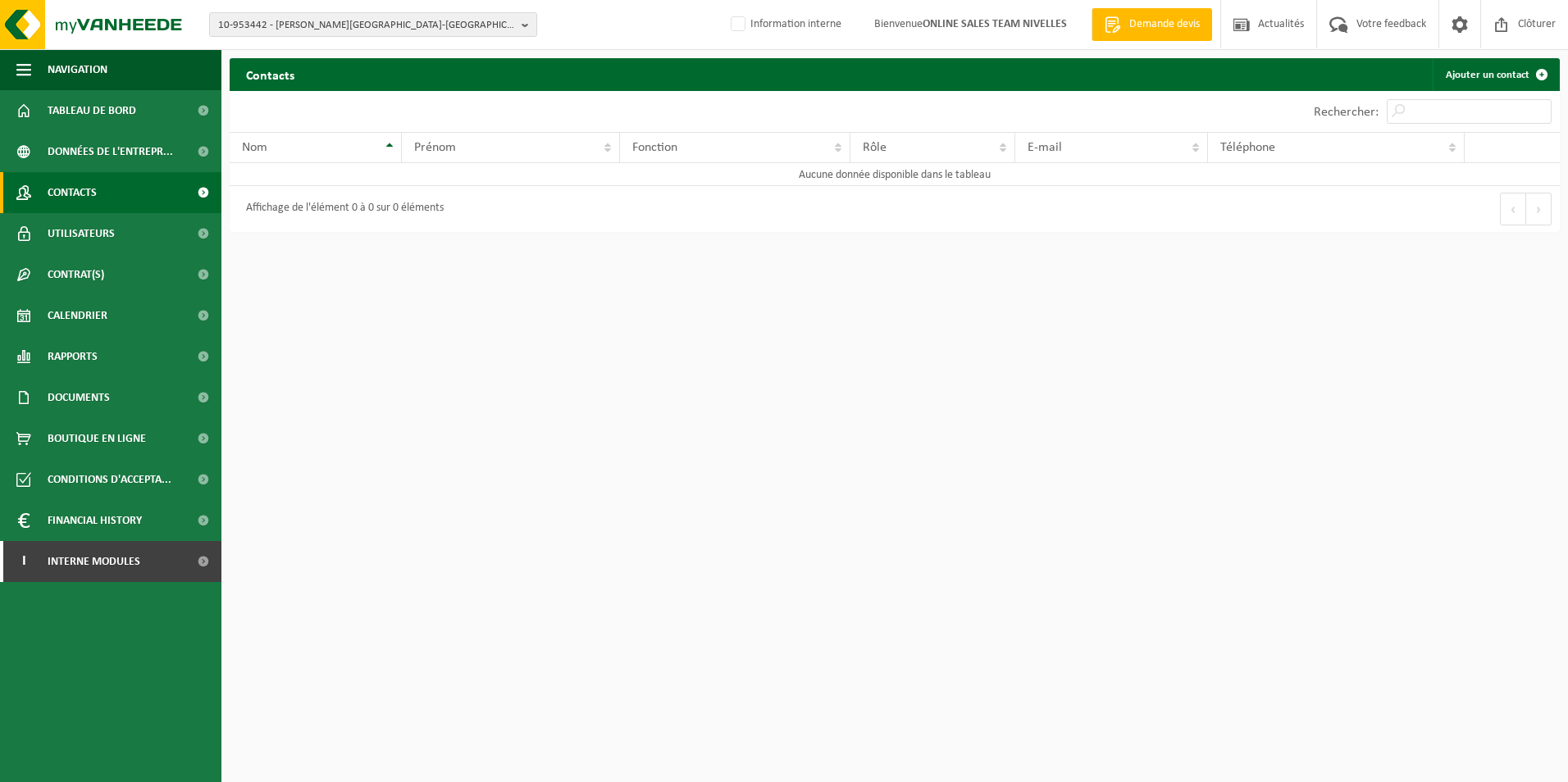
click at [103, 195] on link "Contacts" at bounding box center [110, 193] width 221 height 41
click at [402, 23] on span "10-953442 - [PERSON_NAME][GEOGRAPHIC_DATA]-[GEOGRAPHIC_DATA]" at bounding box center [367, 25] width 297 height 25
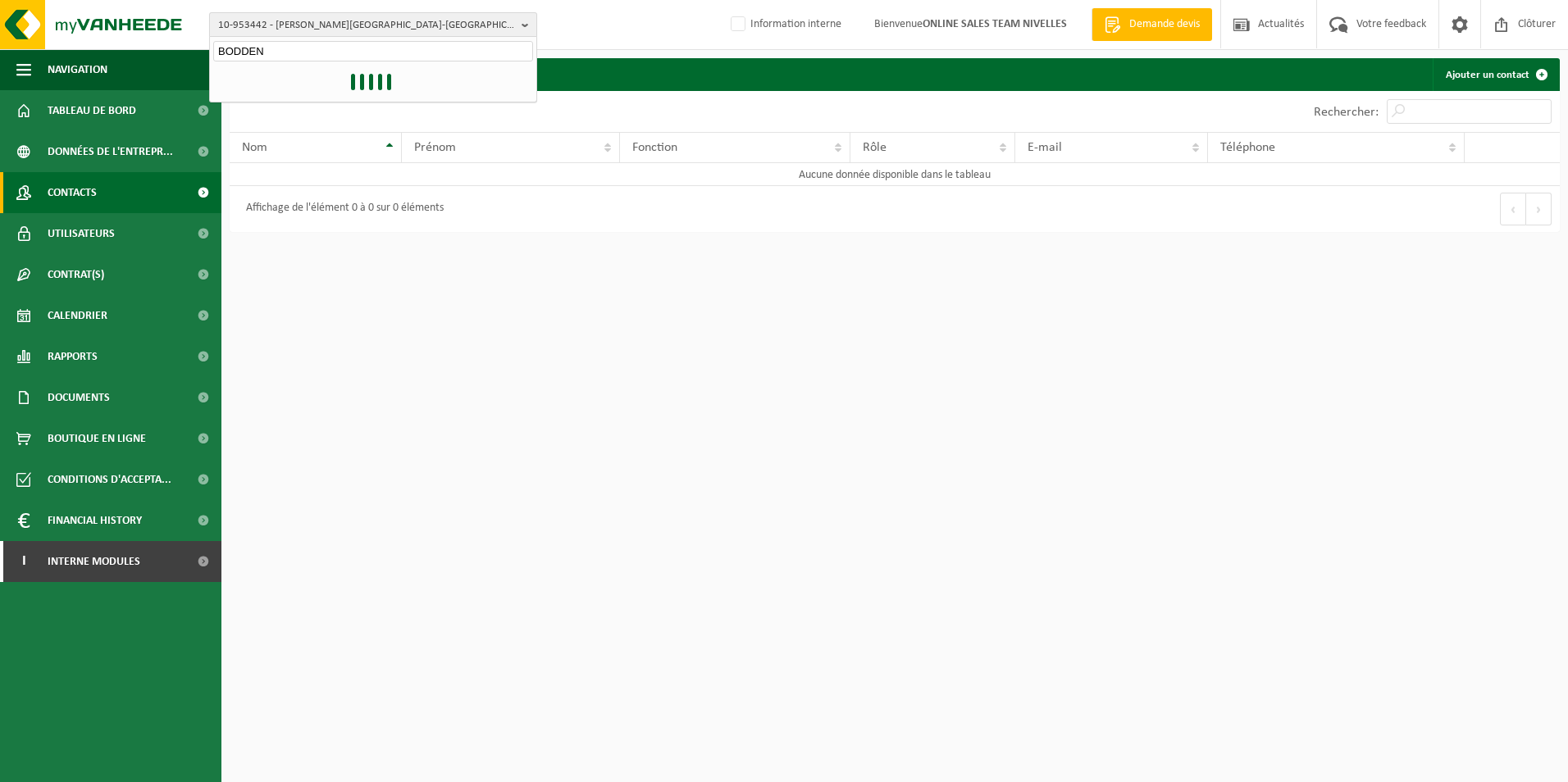
type input "BODDEN"
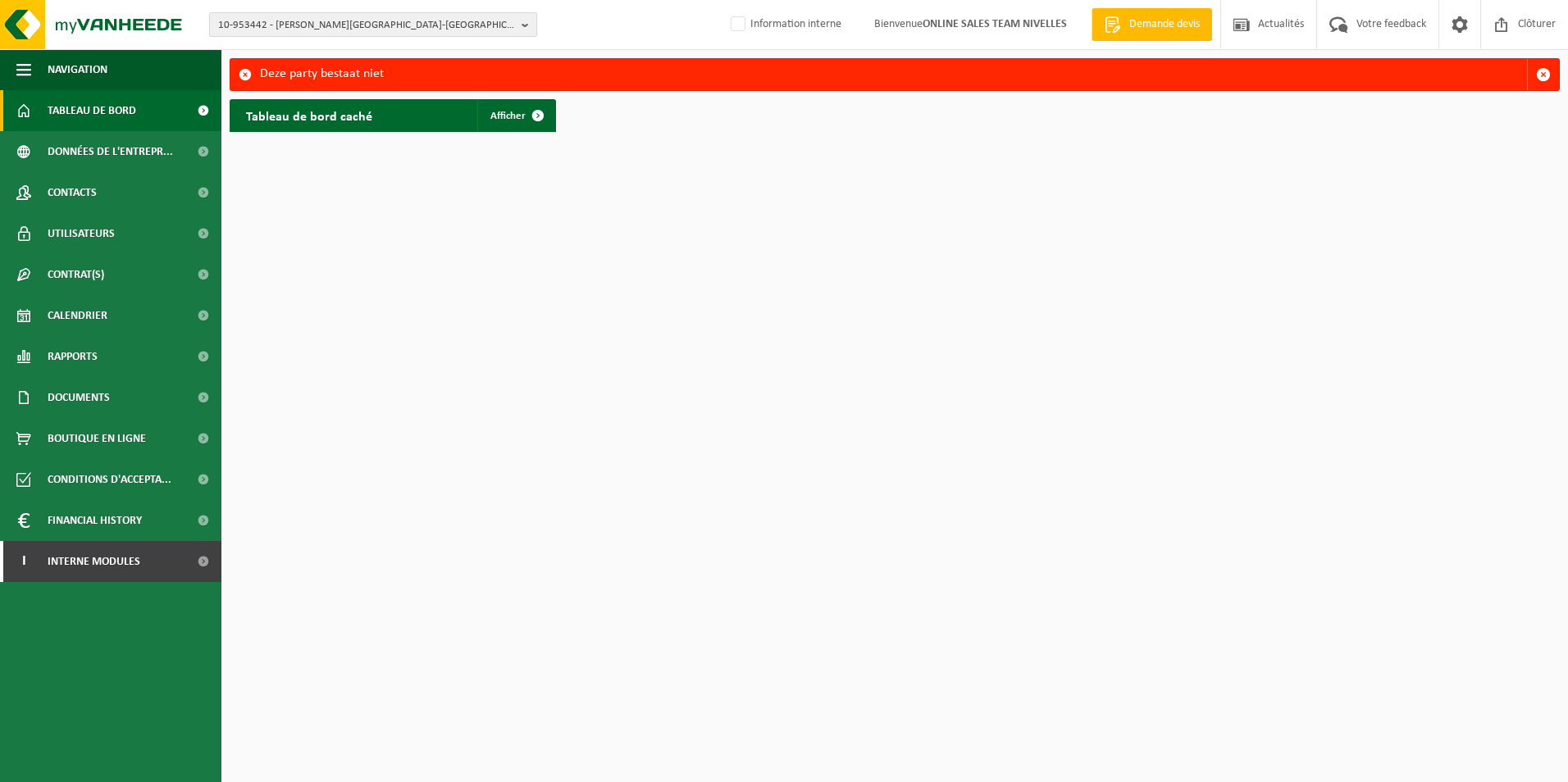
click at [402, 30] on span "10-953442 - BODDEN DAVID - VIEUX-GENAPPE" at bounding box center [367, 25] width 297 height 25
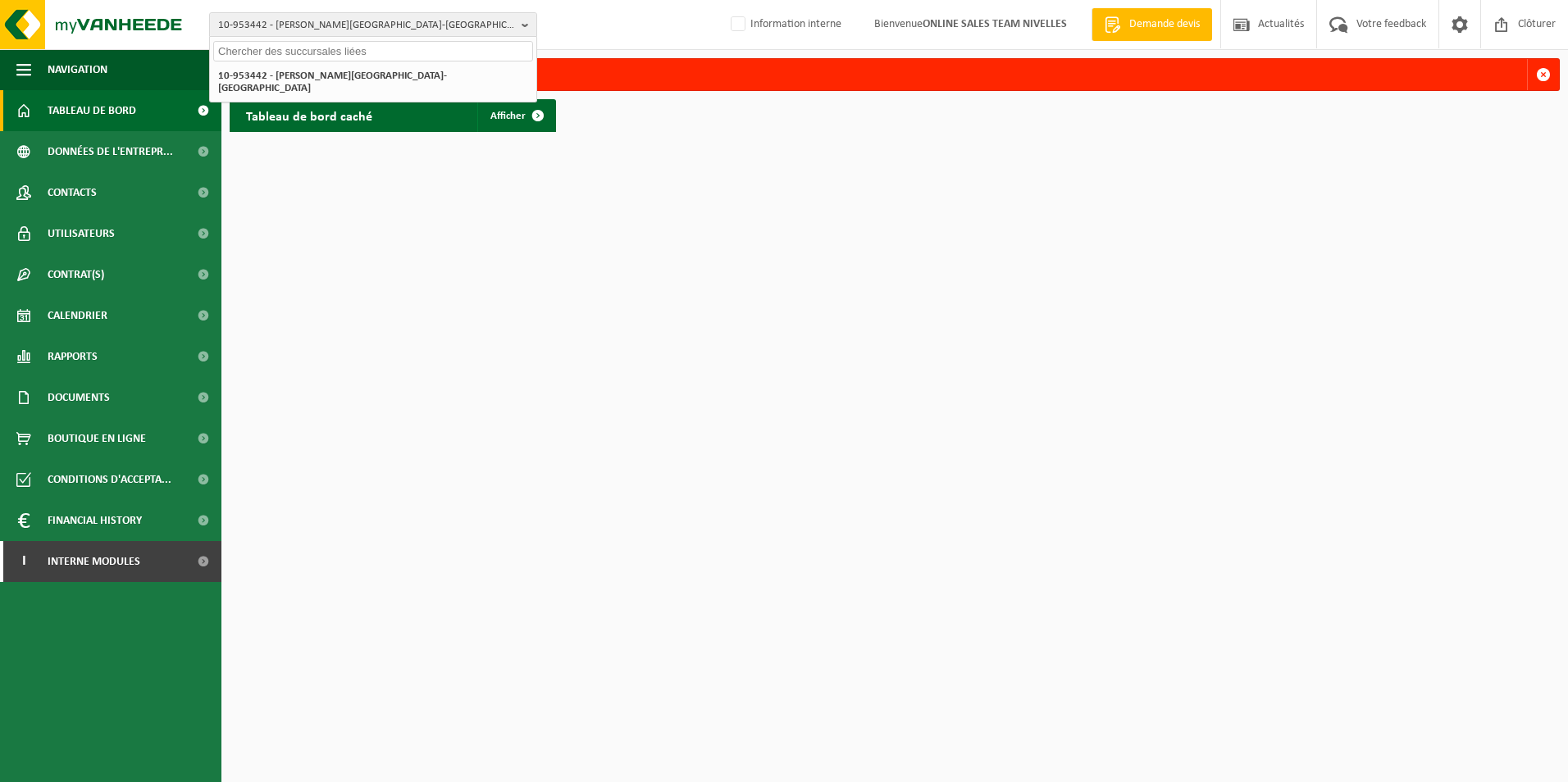
click at [393, 47] on input "text" at bounding box center [373, 51] width 320 height 21
paste input "10-974008"
type input "10-974008"
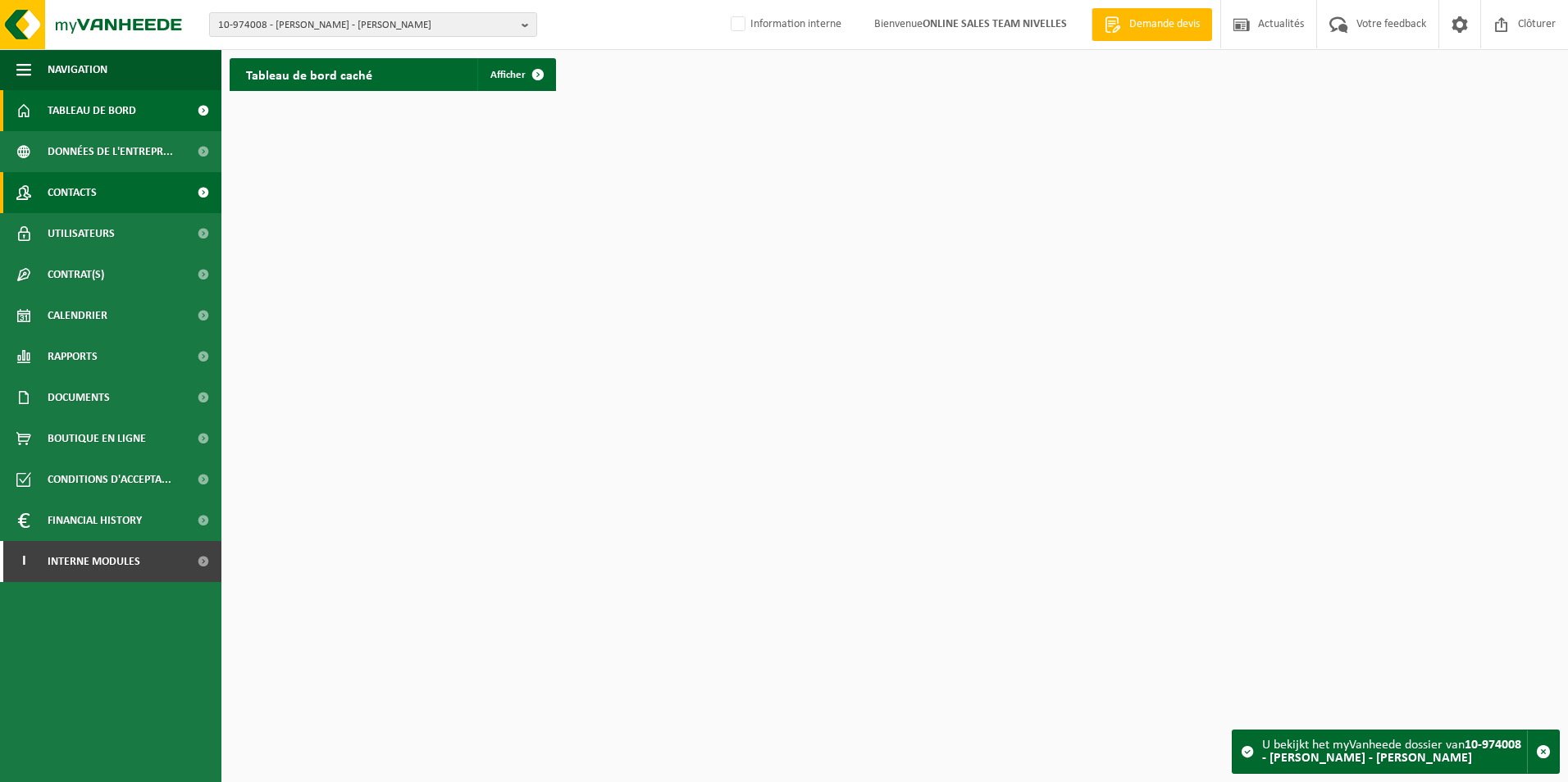
click at [84, 190] on span "Contacts" at bounding box center [72, 193] width 49 height 41
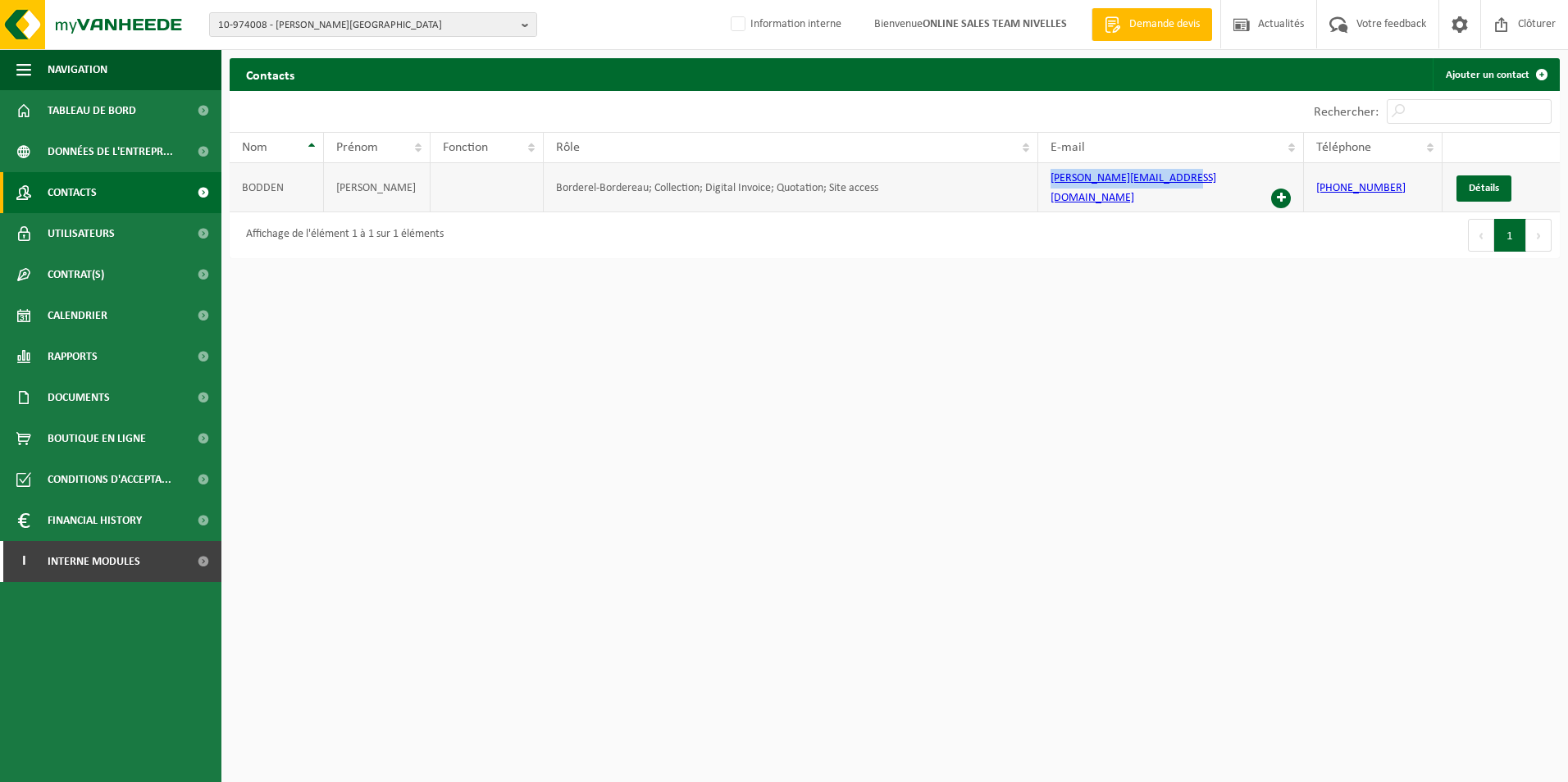
drag, startPoint x: 1225, startPoint y: 186, endPoint x: 1048, endPoint y: 186, distance: 177.0
click at [1048, 186] on td "michel.bodden@hotmail.com" at bounding box center [1171, 188] width 266 height 49
copy link "michel.bodden@hotmail.com"
click at [375, 28] on span "10-974008 - BODDEN, MICHEL - RÈVES" at bounding box center [367, 25] width 297 height 25
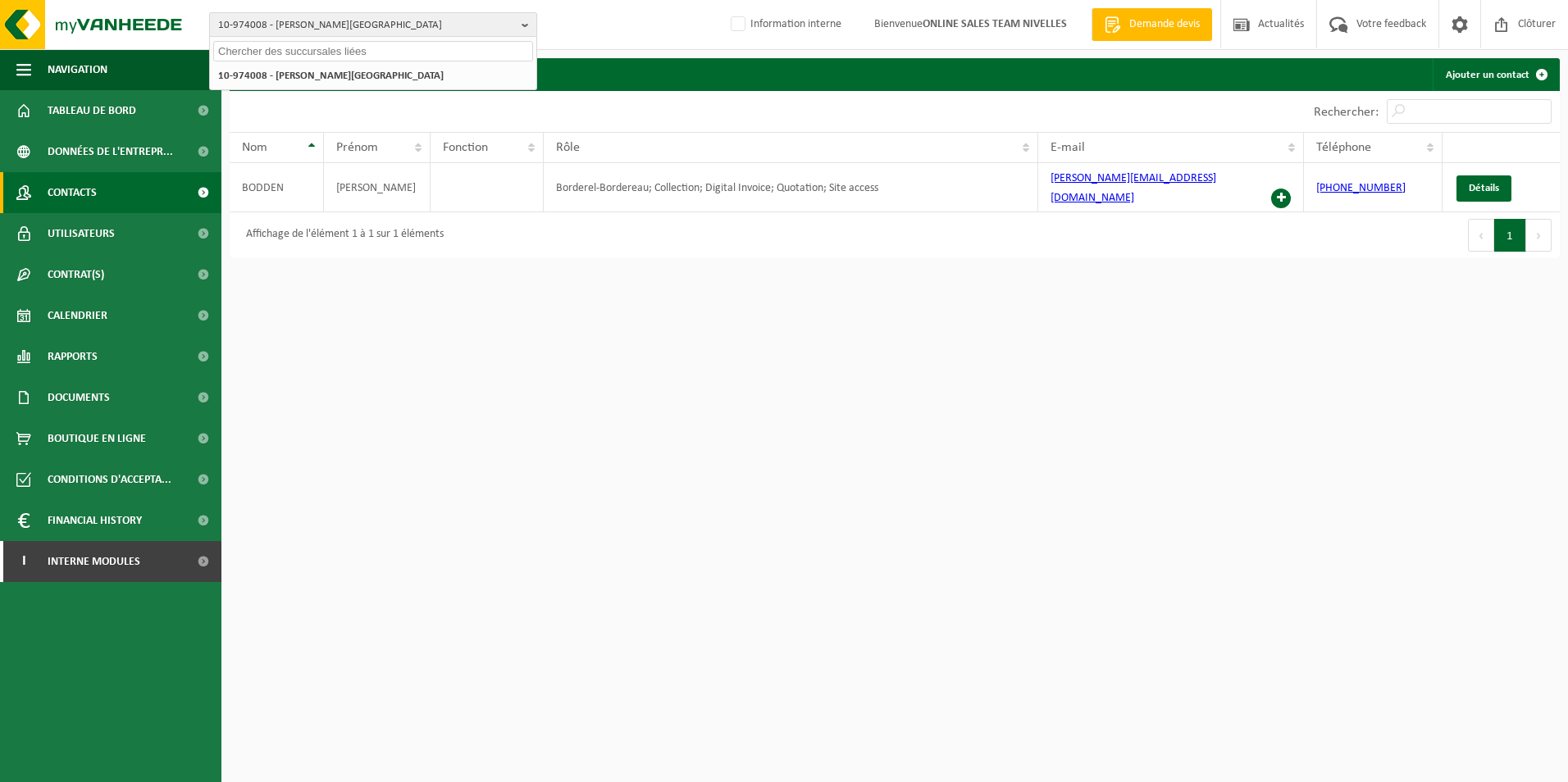
click at [422, 28] on span "10-974008 - BODDEN, MICHEL - RÈVES" at bounding box center [367, 25] width 297 height 25
drag, startPoint x: 422, startPoint y: 28, endPoint x: 282, endPoint y: 28, distance: 140.0
click at [282, 28] on span "10-974008 - BODDEN, MICHEL - RÈVES" at bounding box center [367, 25] width 297 height 25
click at [270, 24] on span "10-974008 - BODDEN, MICHEL - RÈVES" at bounding box center [367, 25] width 297 height 25
click at [435, 23] on span "10-974008 - BODDEN, MICHEL - RÈVES" at bounding box center [367, 25] width 297 height 25
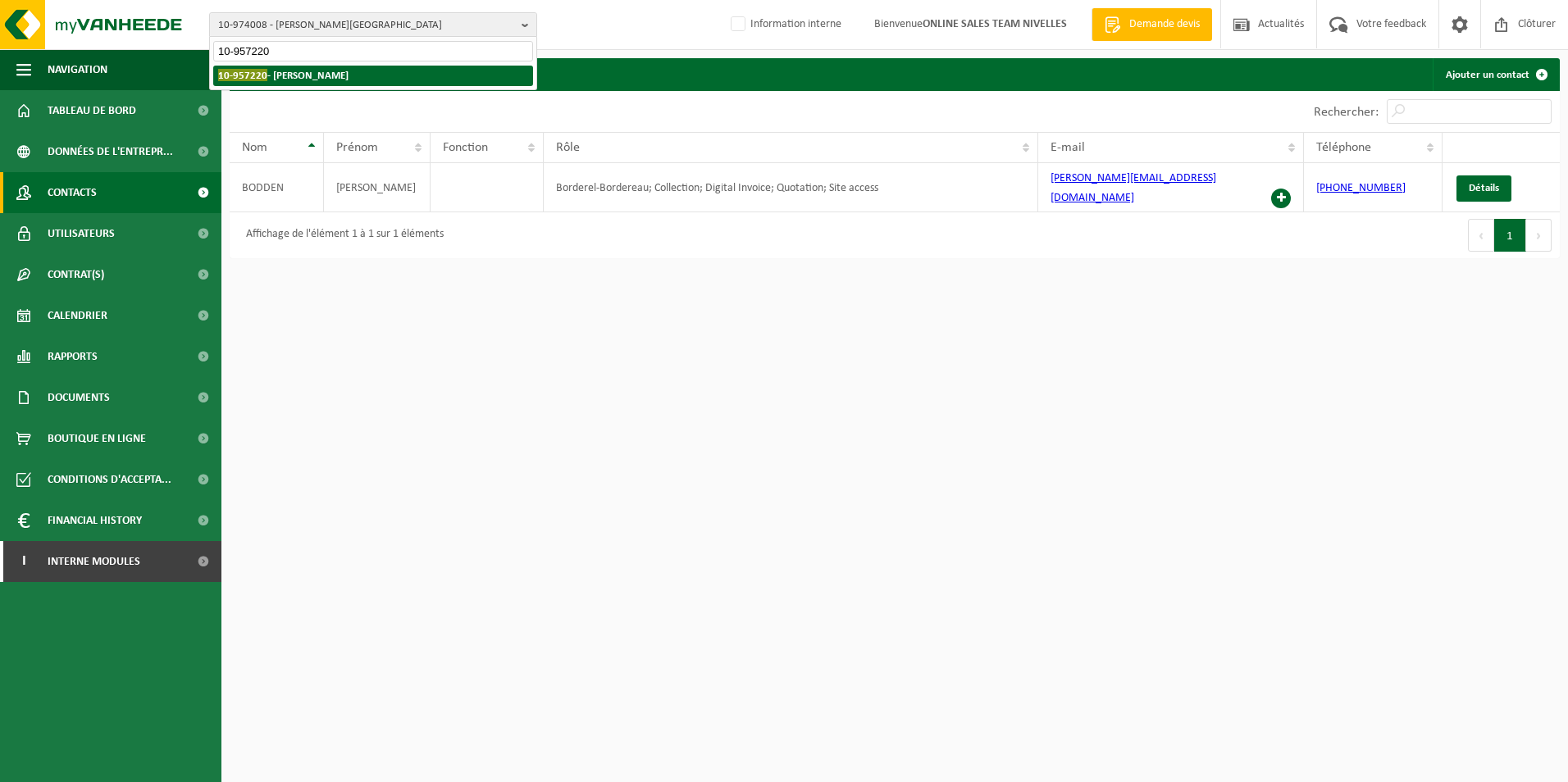
type input "10-957220"
click at [332, 76] on strong "10-957220 - CASTORIANO BRIGITTE - NIVELLES" at bounding box center [283, 75] width 131 height 13
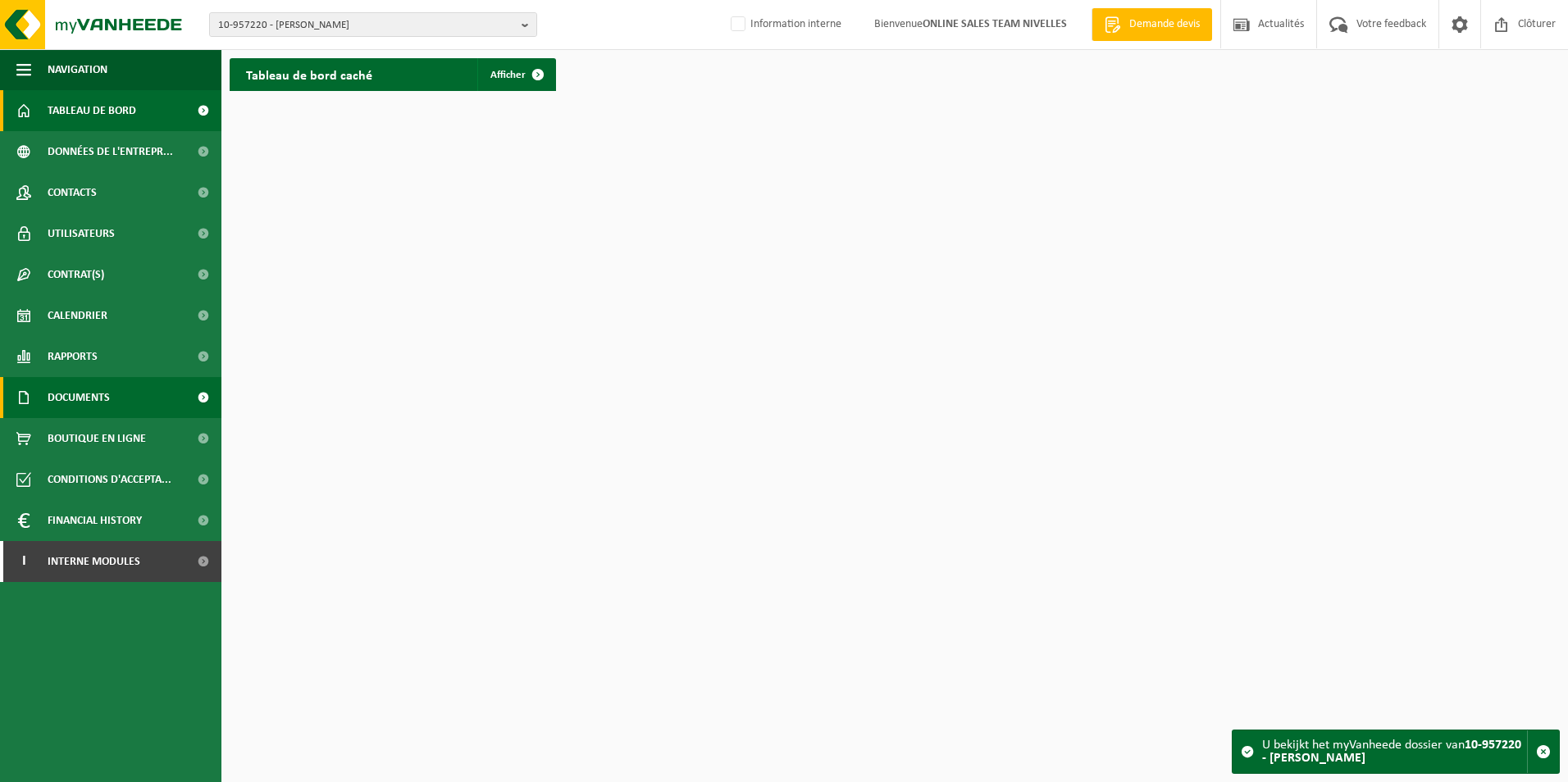
click at [99, 393] on span "Documents" at bounding box center [78, 397] width 62 height 41
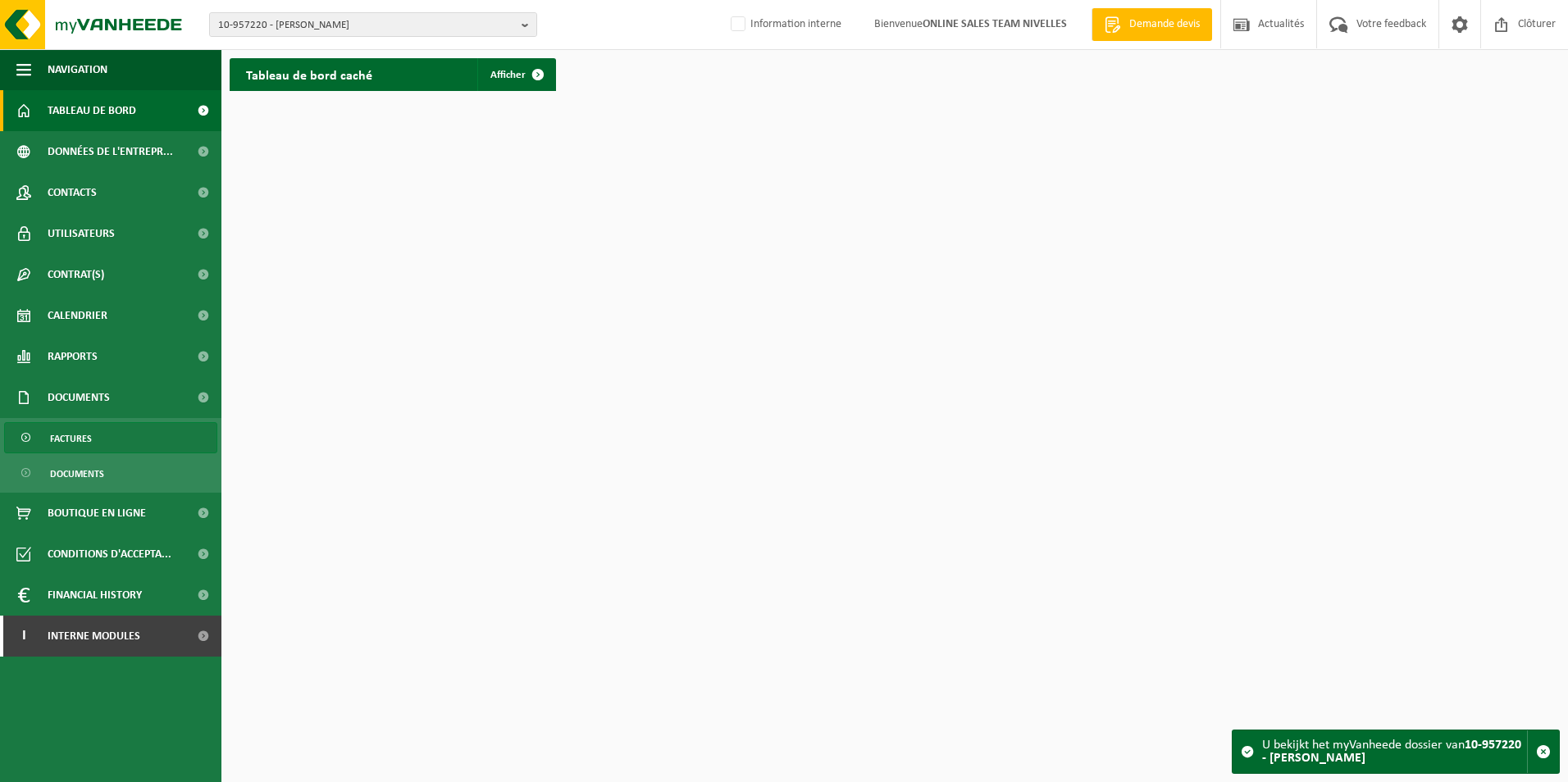
click at [81, 442] on span "Factures" at bounding box center [71, 439] width 42 height 31
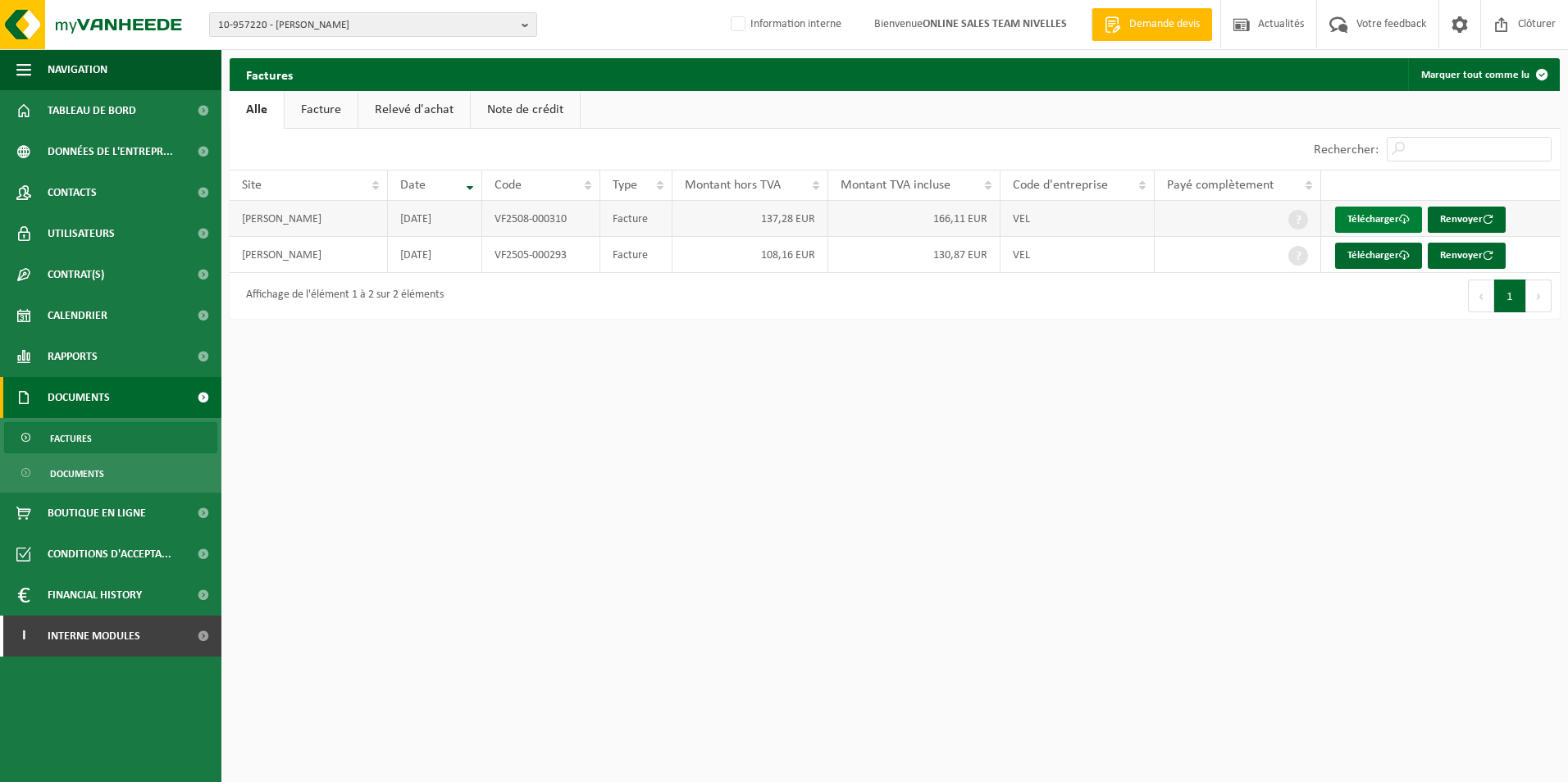
click at [1376, 221] on link "Télécharger" at bounding box center [1378, 219] width 87 height 27
click at [1432, 504] on html "10-957220 - [PERSON_NAME] - NIVELLES 10-957220 - [PERSON_NAME] Information inte…" at bounding box center [784, 391] width 1568 height 782
click at [1387, 259] on link "Télécharger" at bounding box center [1378, 256] width 87 height 27
click at [87, 196] on span "Contacts" at bounding box center [72, 193] width 49 height 41
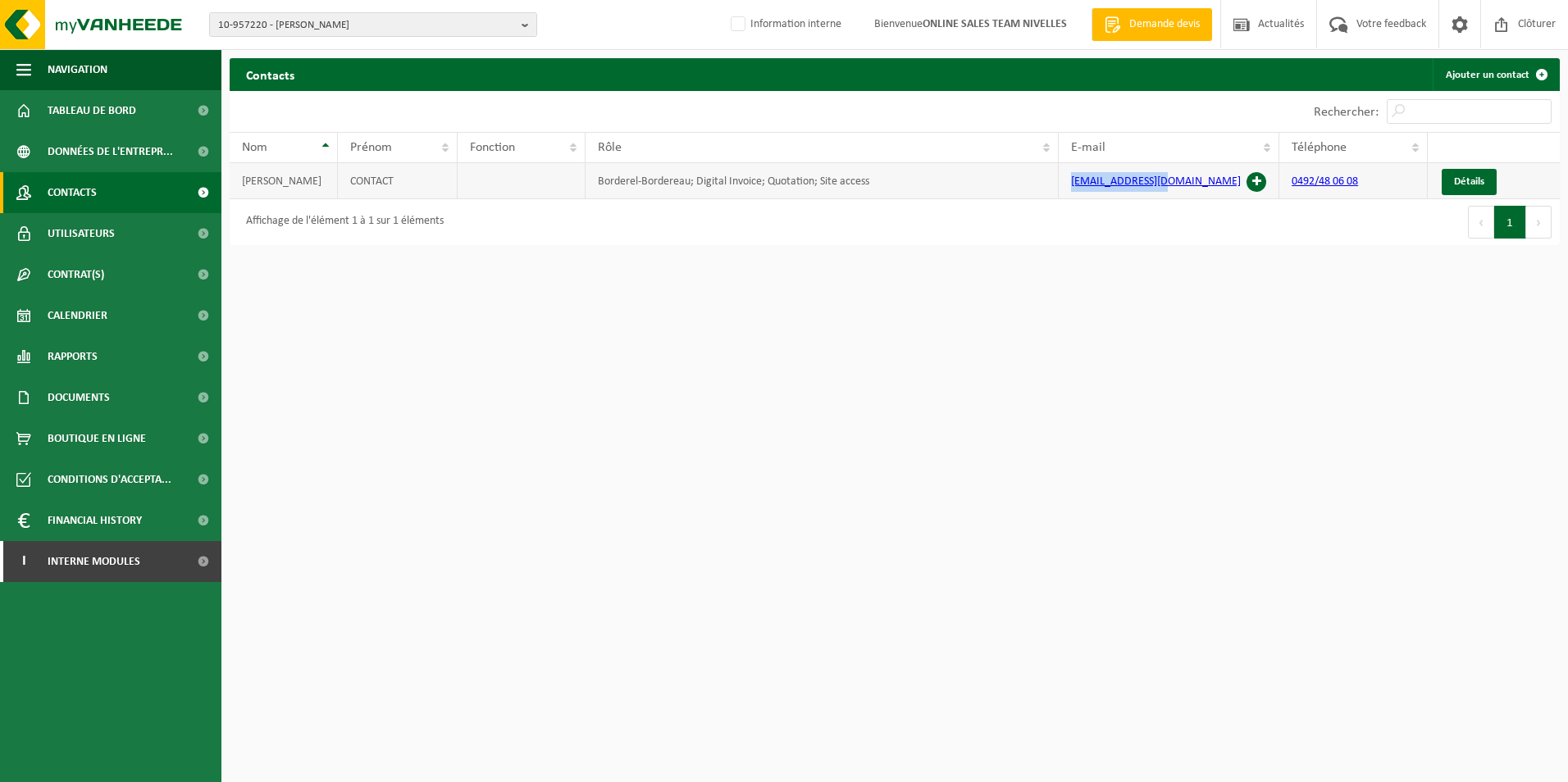
drag, startPoint x: 1172, startPoint y: 182, endPoint x: 1068, endPoint y: 183, distance: 104.0
click at [1068, 183] on td "bekastor@yahoo.fr" at bounding box center [1169, 181] width 220 height 36
drag, startPoint x: 1068, startPoint y: 183, endPoint x: 1099, endPoint y: 189, distance: 31.6
copy link "bekastor@yahoo.fr"
click at [332, 19] on span "10-957220 - CASTORIANO BRIGITTE - NIVELLES" at bounding box center [367, 25] width 297 height 25
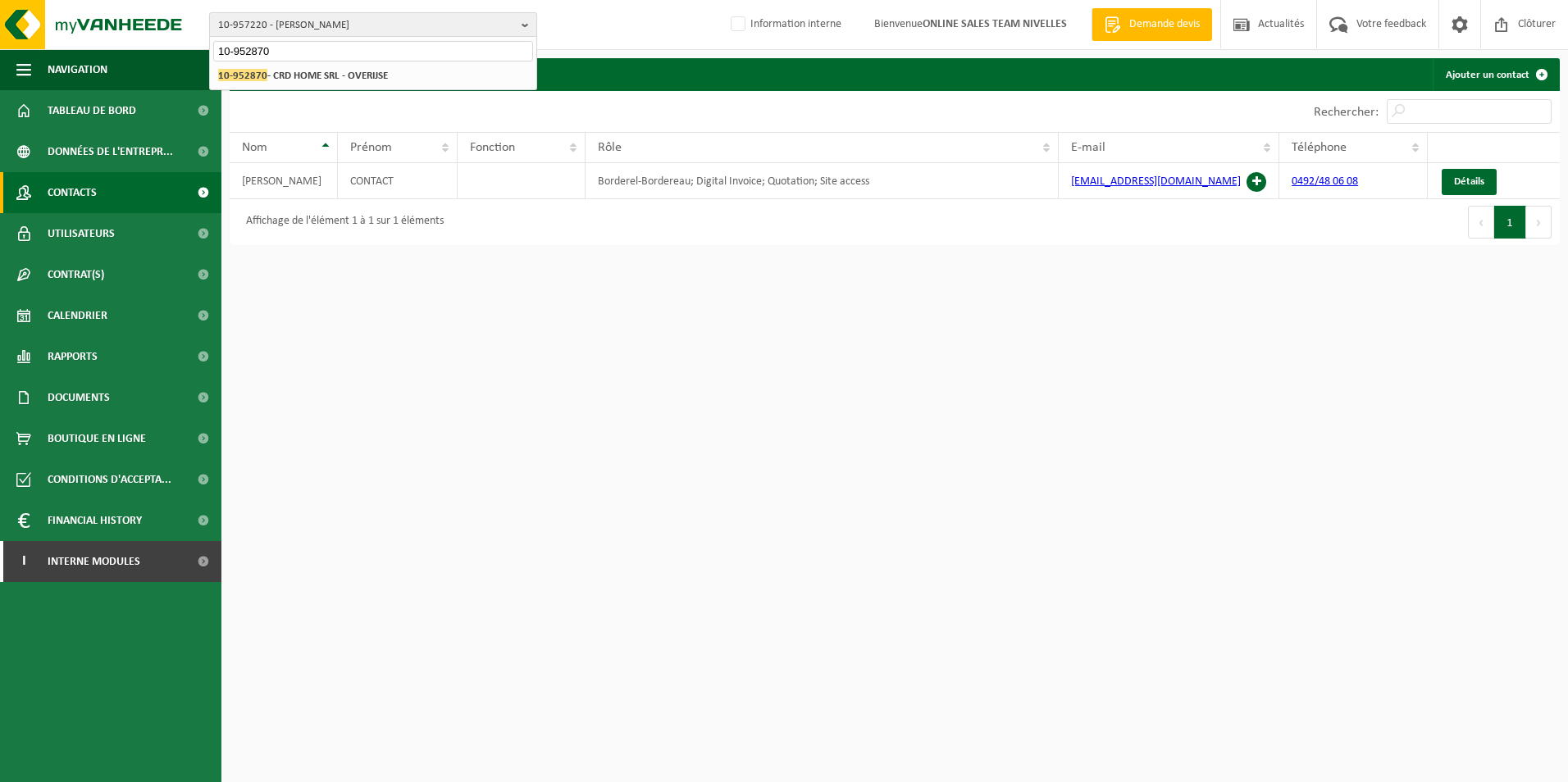
type input "10-952870"
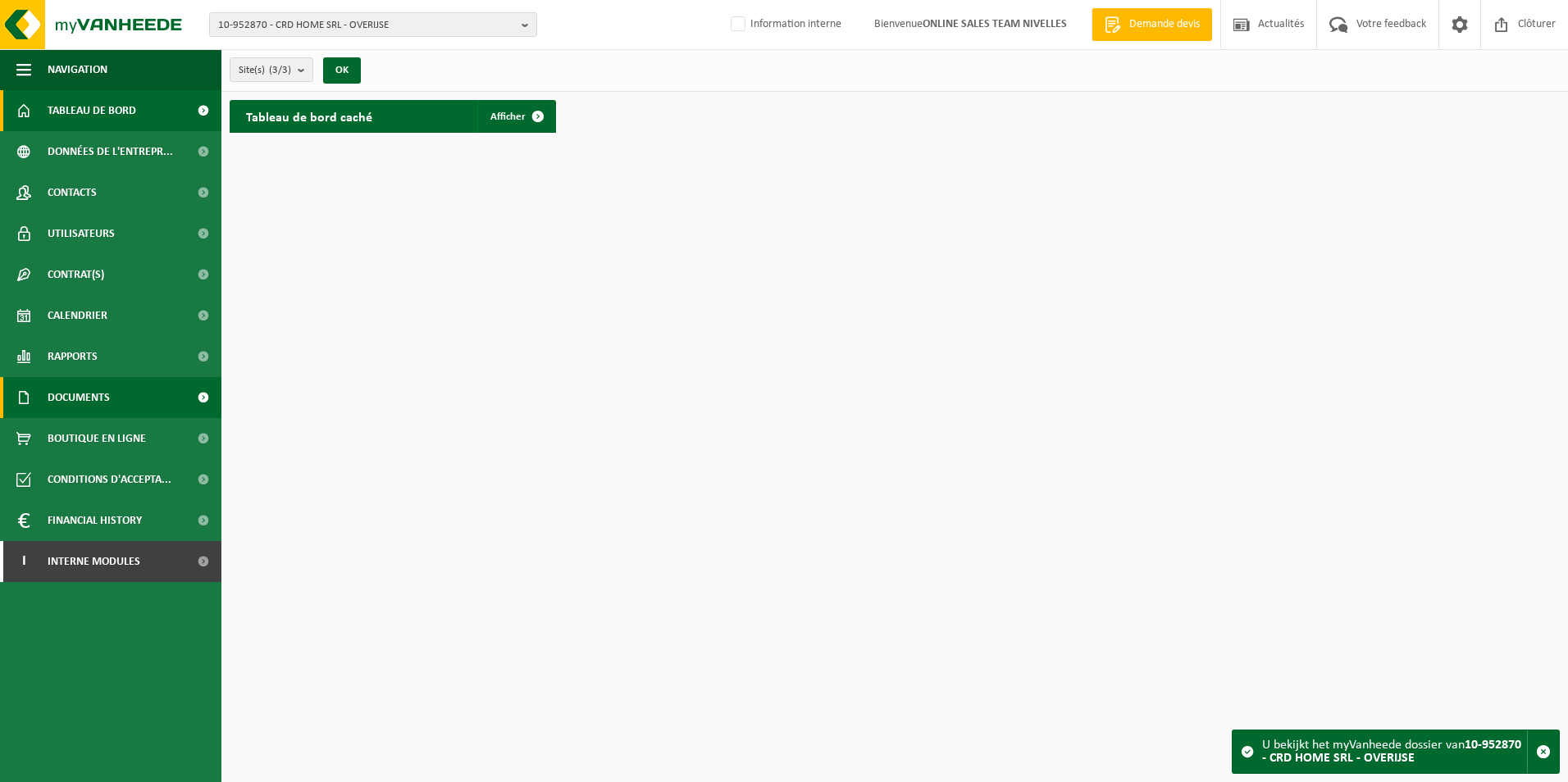
click at [105, 396] on span "Documents" at bounding box center [78, 397] width 62 height 41
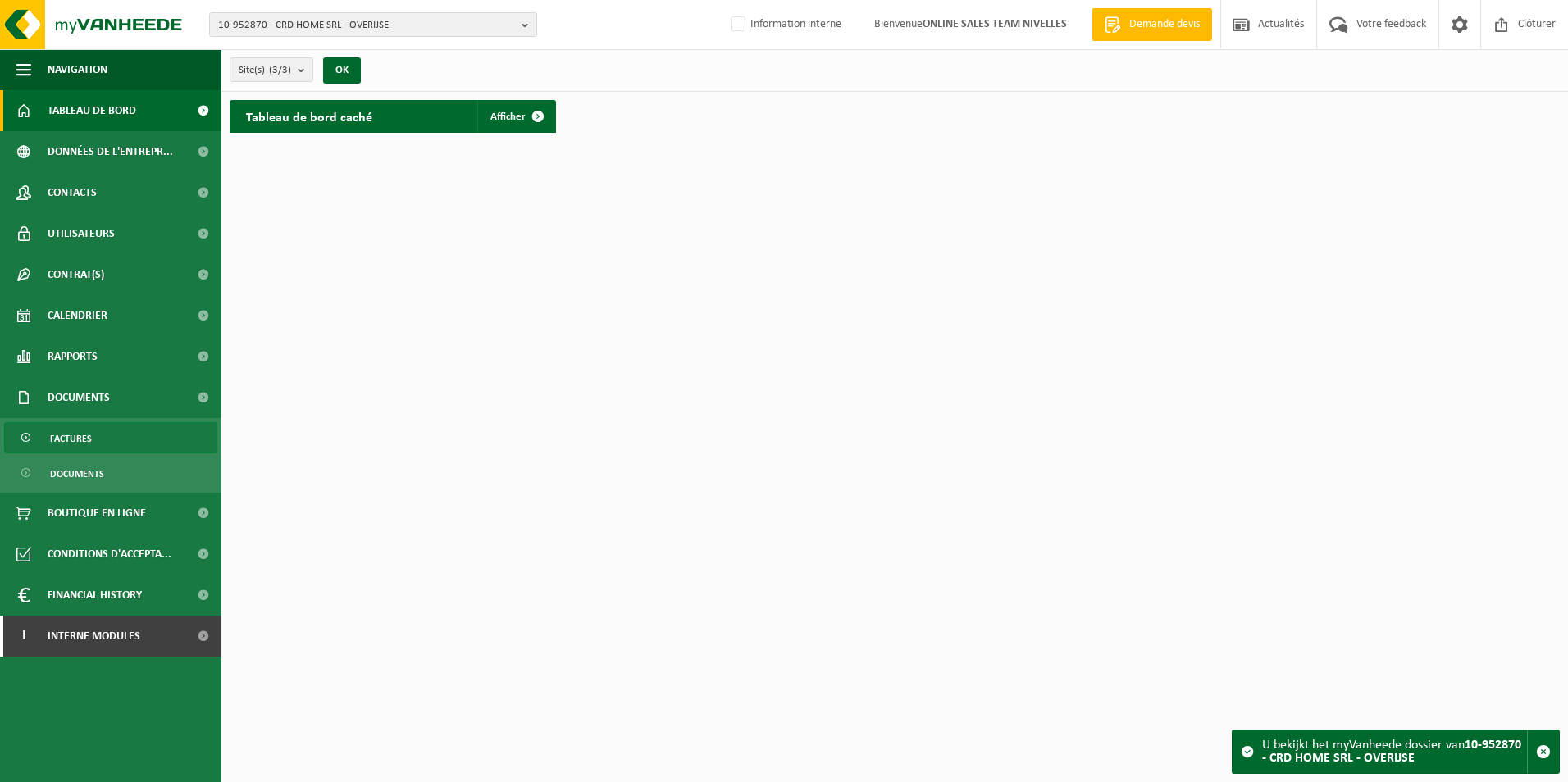
click at [84, 446] on span "Factures" at bounding box center [71, 439] width 42 height 31
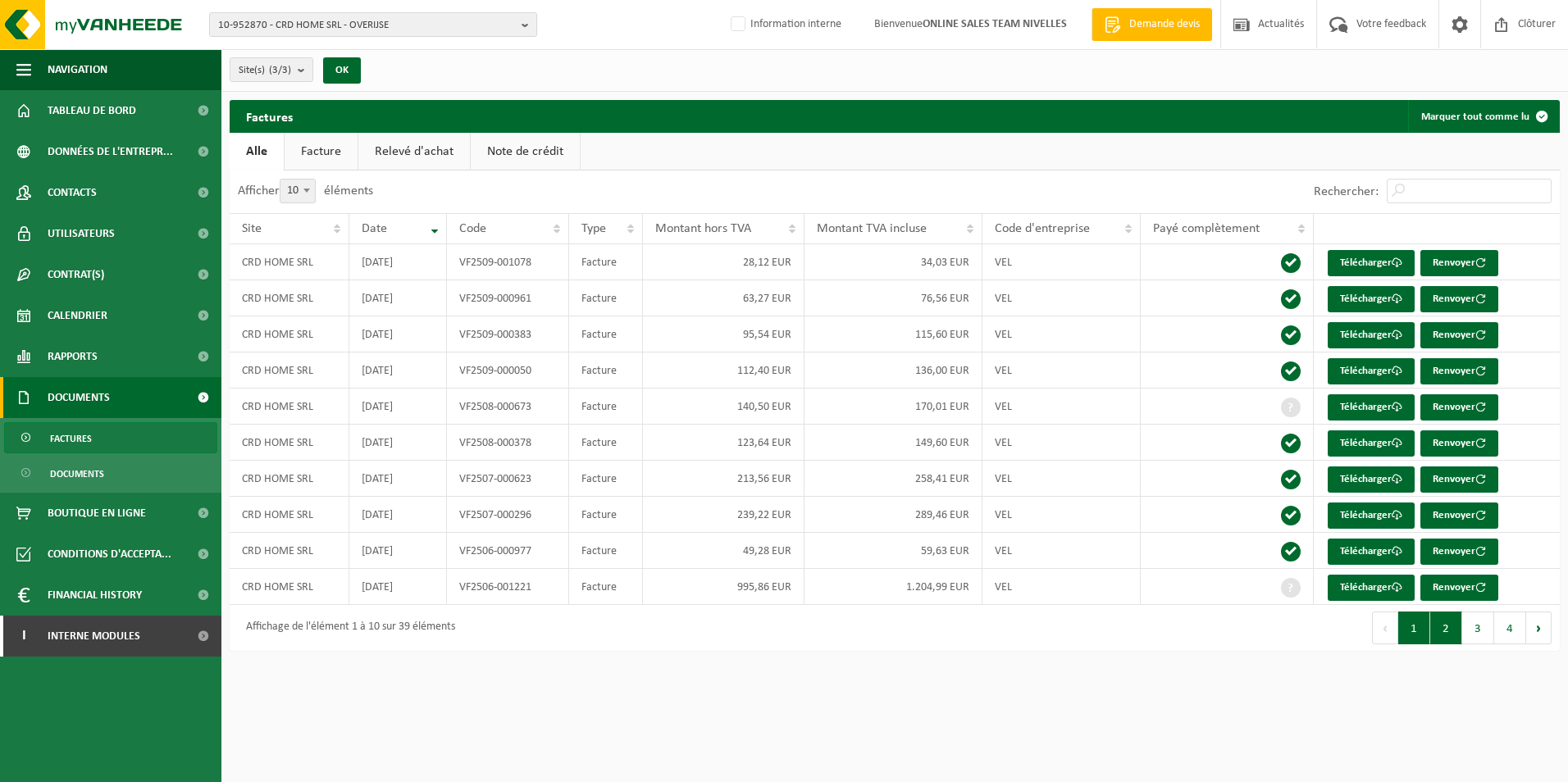
click at [1443, 630] on button "2" at bounding box center [1446, 628] width 32 height 32
click at [1478, 626] on button "3" at bounding box center [1478, 628] width 32 height 32
click at [1511, 634] on button "4" at bounding box center [1510, 628] width 32 height 32
click at [1511, 634] on html "10-952870 - CRD HOME SRL - OVERIJSE 10-952870 - CRD HOME SRL - OVERIJSE 10-9786…" at bounding box center [784, 391] width 1568 height 782
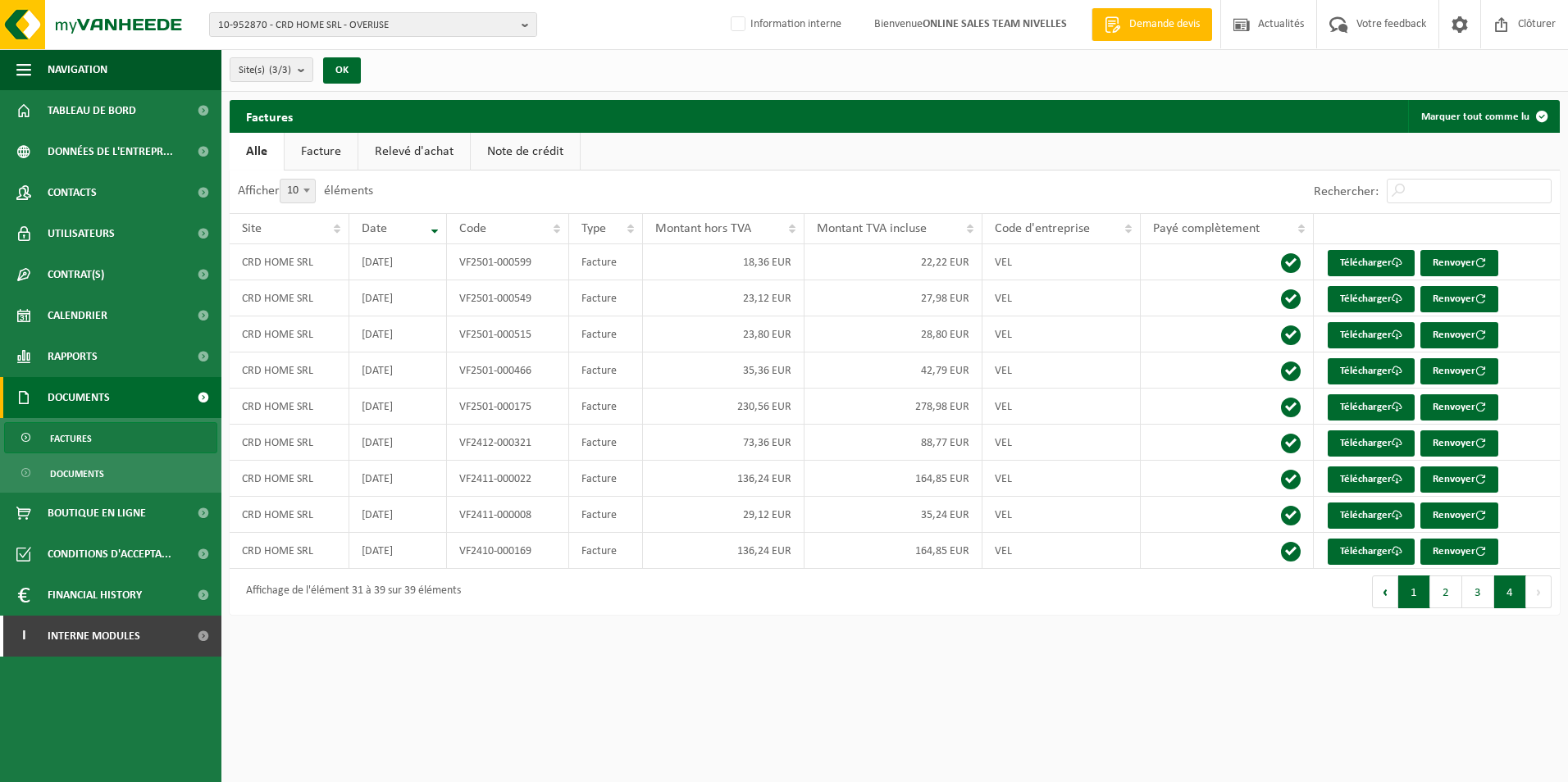
drag, startPoint x: 1511, startPoint y: 634, endPoint x: 1412, endPoint y: 595, distance: 106.4
click at [1412, 595] on button "1" at bounding box center [1414, 591] width 32 height 32
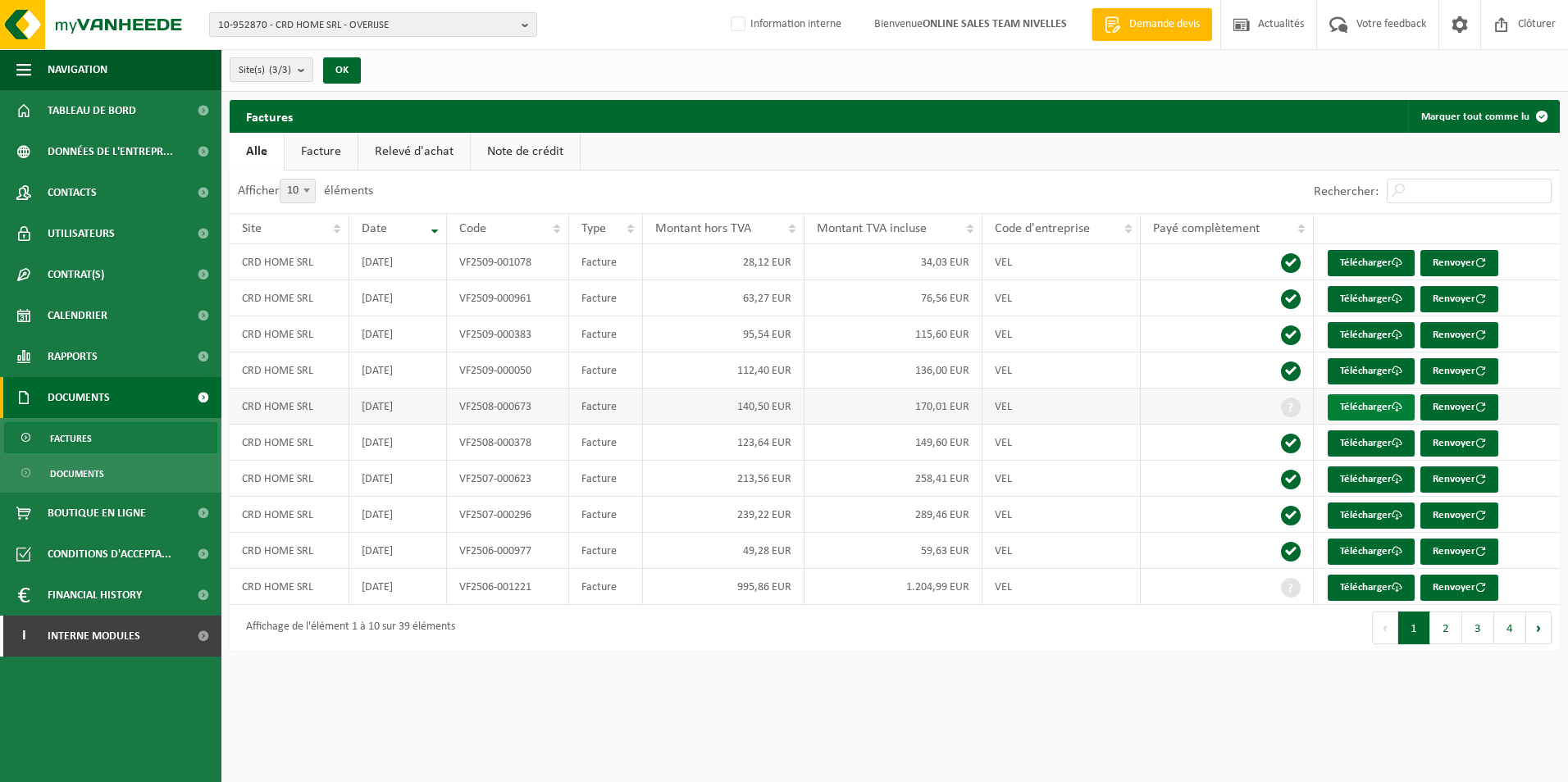
click at [1362, 408] on link "Télécharger" at bounding box center [1371, 407] width 87 height 27
click at [1367, 587] on link "Télécharger" at bounding box center [1371, 587] width 87 height 27
click at [1443, 628] on button "2" at bounding box center [1446, 628] width 32 height 32
click at [1355, 401] on link "Télécharger" at bounding box center [1371, 407] width 87 height 27
click at [1099, 68] on div "Site(s) (3/3) Tout sélectionner Tout désélectionner CRD HOME SRL - OVERIJSE CRD…" at bounding box center [894, 70] width 1347 height 42
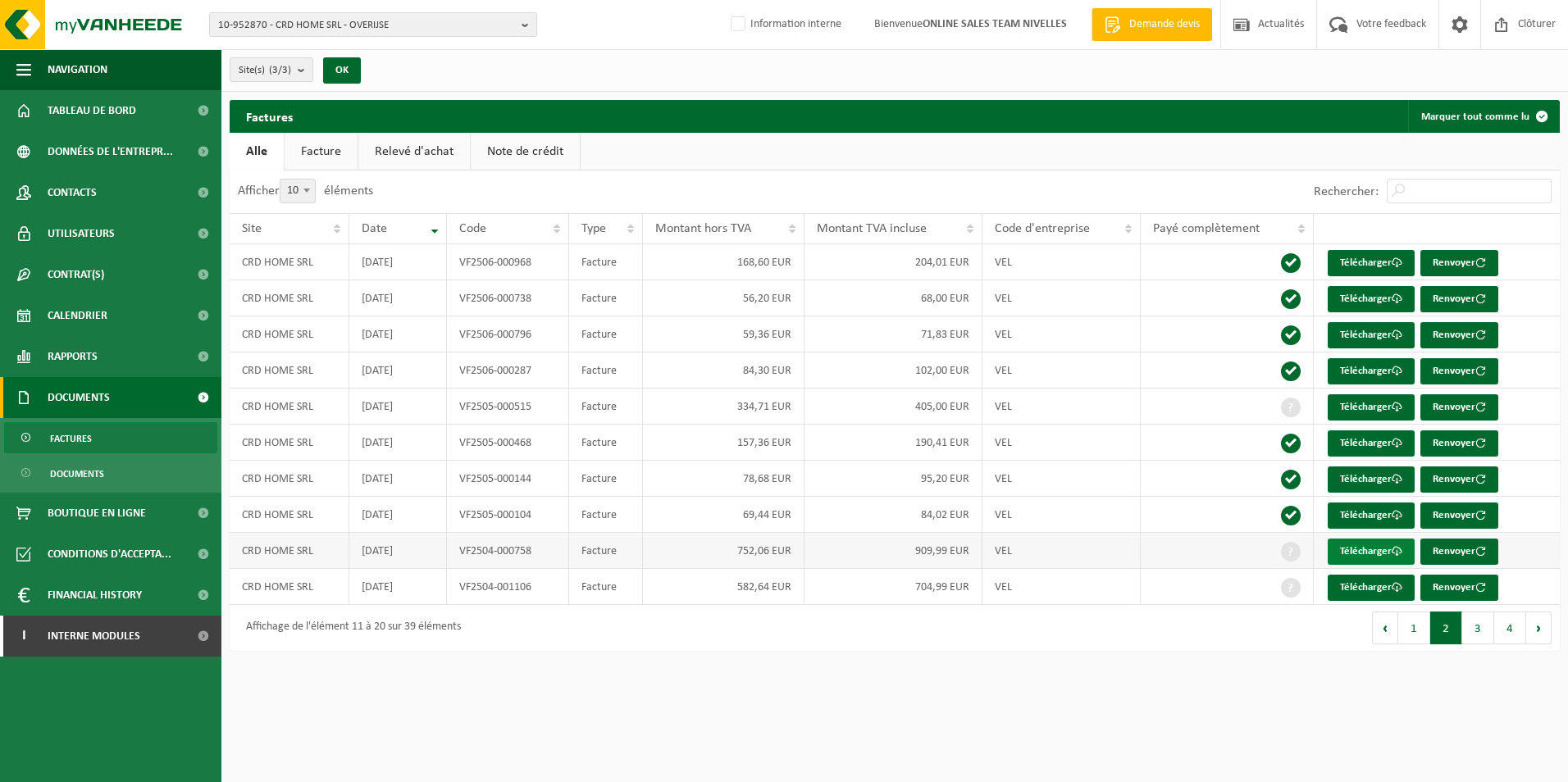
click at [1366, 544] on link "Télécharger" at bounding box center [1371, 552] width 87 height 27
click at [1366, 593] on link "Télécharger" at bounding box center [1371, 587] width 87 height 27
click at [85, 192] on span "Contacts" at bounding box center [72, 193] width 49 height 41
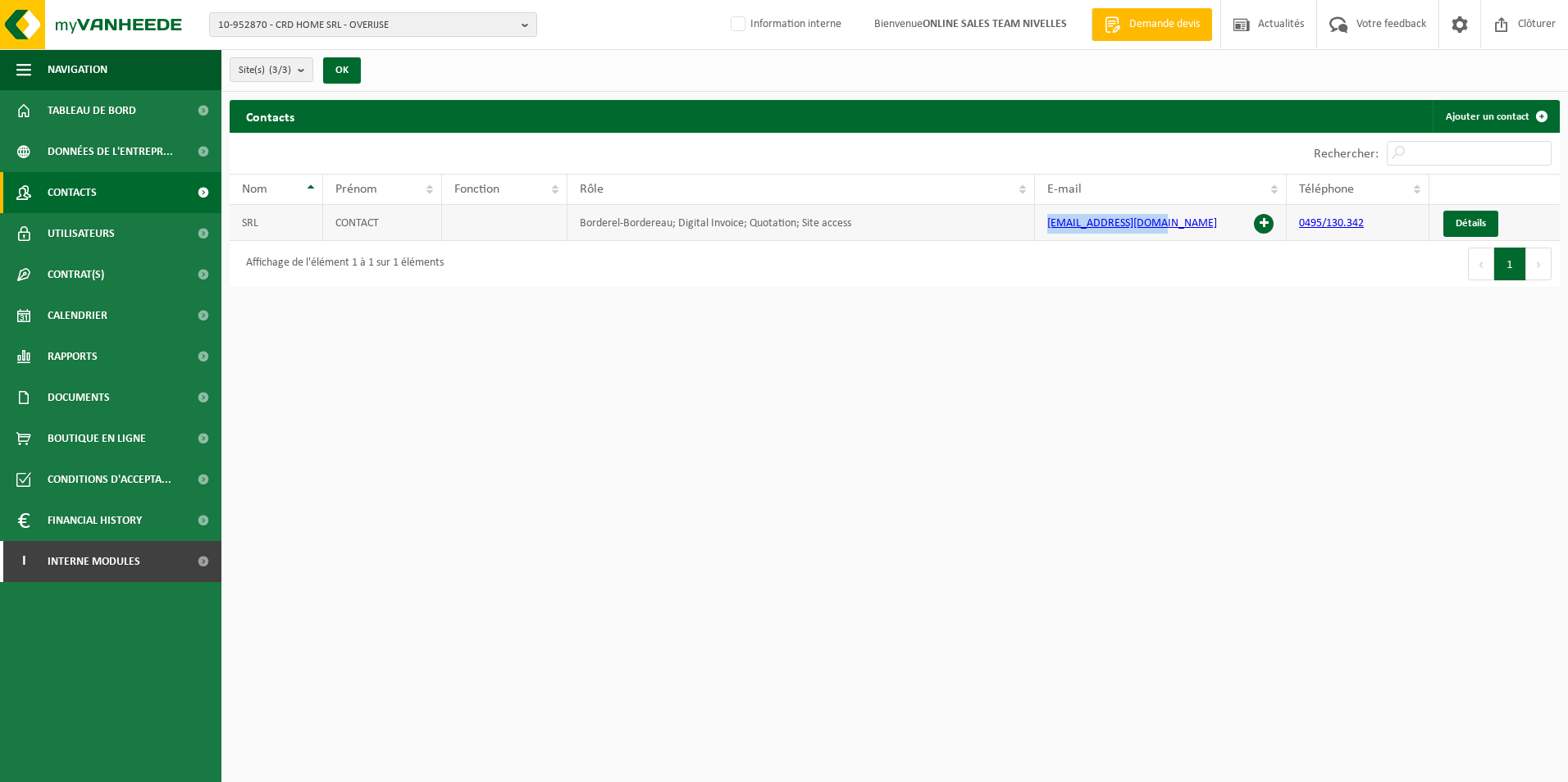
drag, startPoint x: 1195, startPoint y: 220, endPoint x: 1043, endPoint y: 220, distance: 152.0
click at [1043, 220] on td "[EMAIL_ADDRESS][DOMAIN_NAME]" at bounding box center [1161, 222] width 252 height 36
copy link "[EMAIL_ADDRESS][DOMAIN_NAME]"
